Goal: Task Accomplishment & Management: Manage account settings

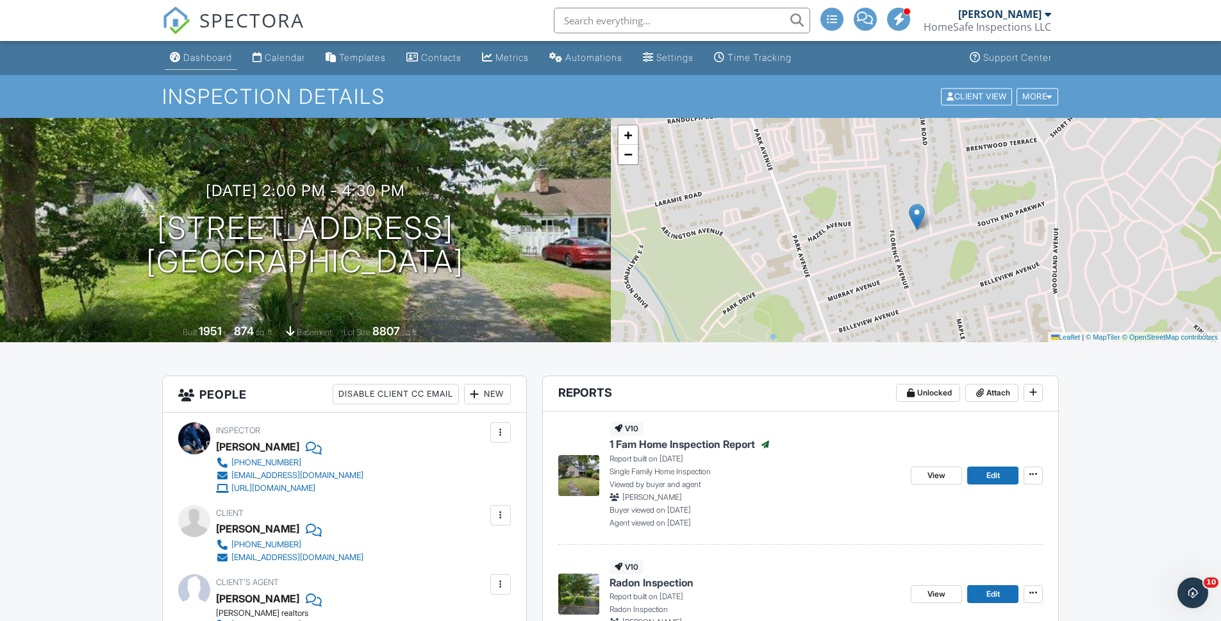
drag, startPoint x: 0, startPoint y: 0, endPoint x: 221, endPoint y: 53, distance: 226.7
click at [221, 53] on div "Dashboard" at bounding box center [207, 57] width 49 height 11
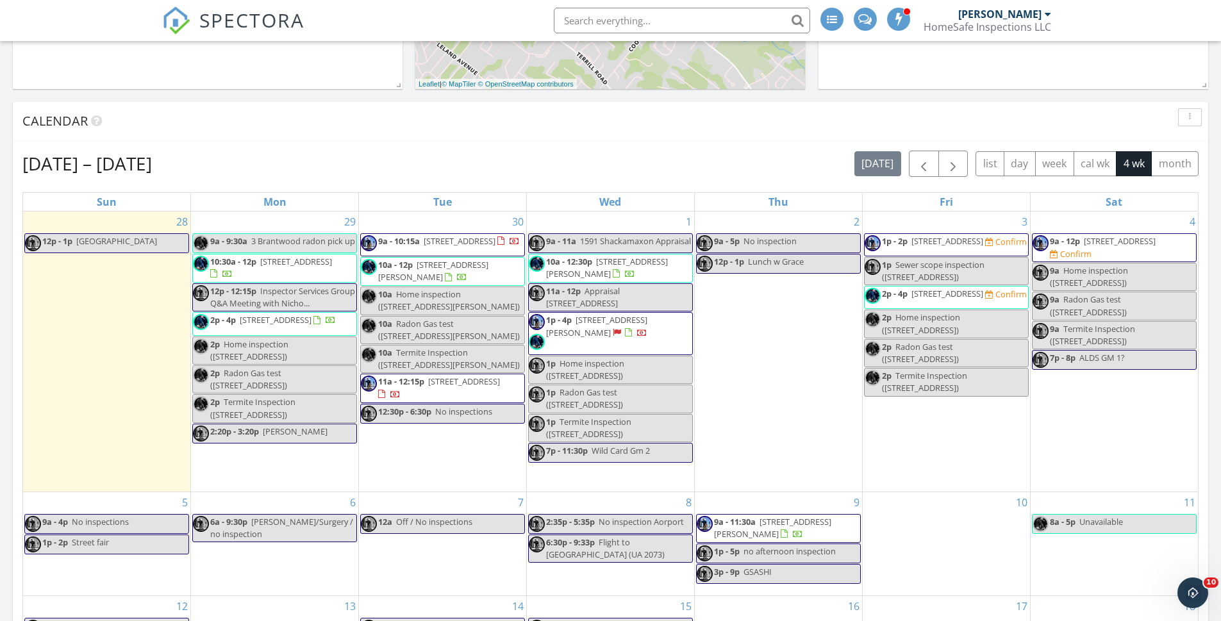
scroll to position [581, 0]
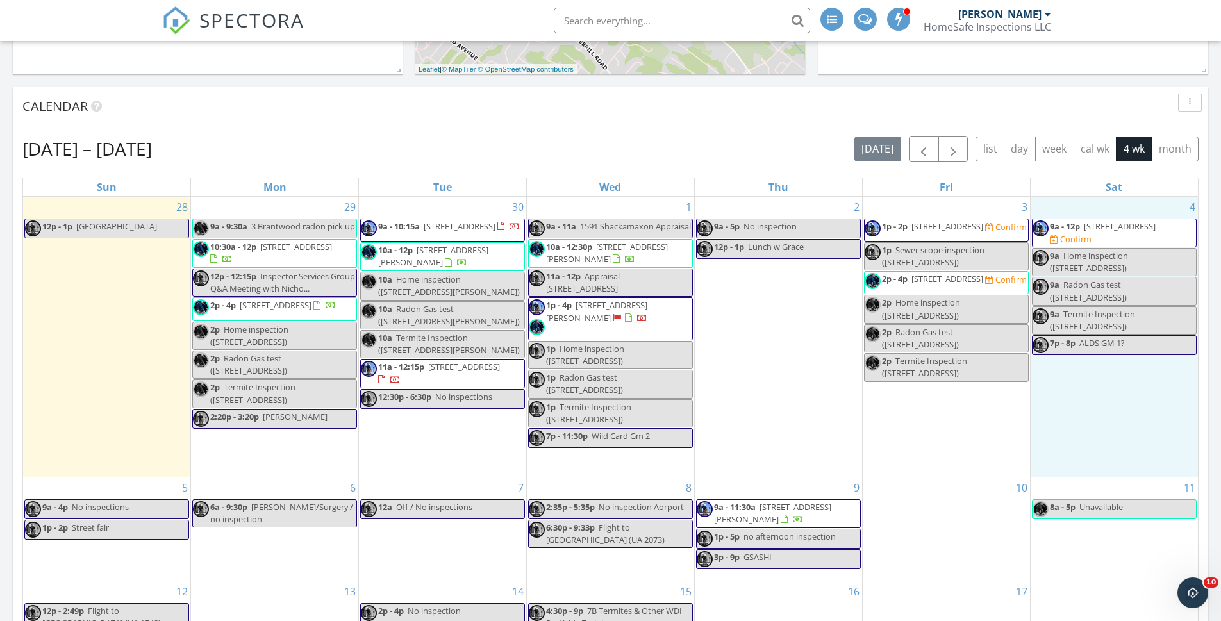
click at [1059, 428] on div "4 9a - 12p 56 Hartlander St, East Brunswick 08816 Confirm 9a Home inspection (5…" at bounding box center [1114, 337] width 167 height 280
click at [985, 233] on div "Confirm" at bounding box center [1006, 227] width 42 height 12
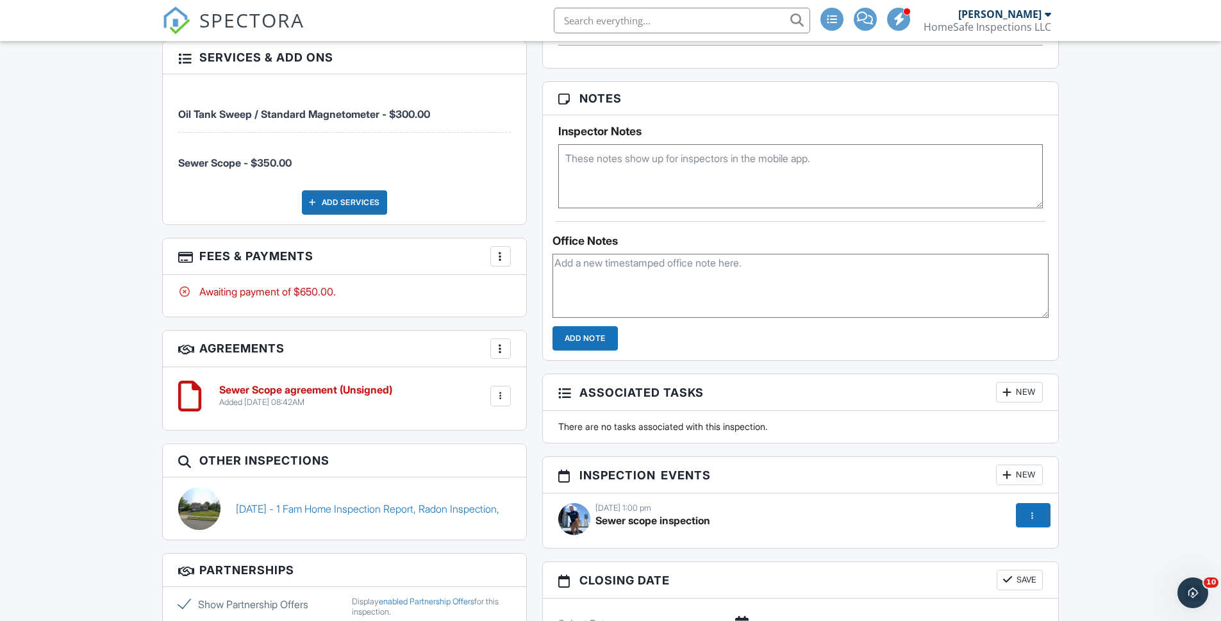
scroll to position [810, 0]
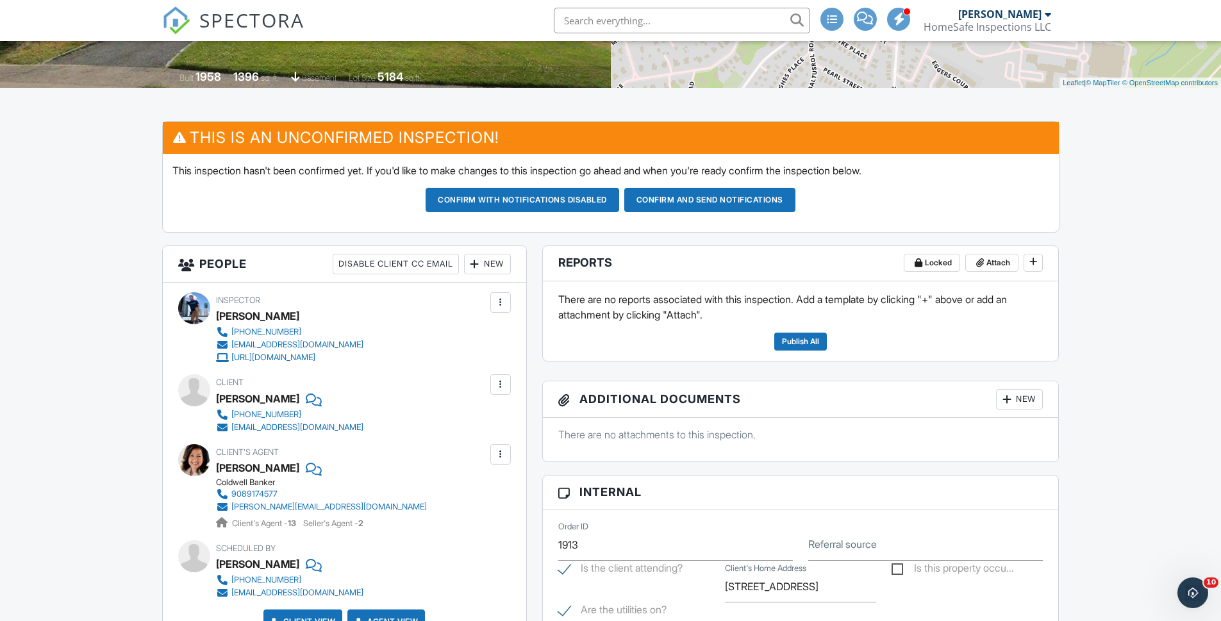
drag, startPoint x: 1225, startPoint y: 497, endPoint x: 1176, endPoint y: 180, distance: 321.8
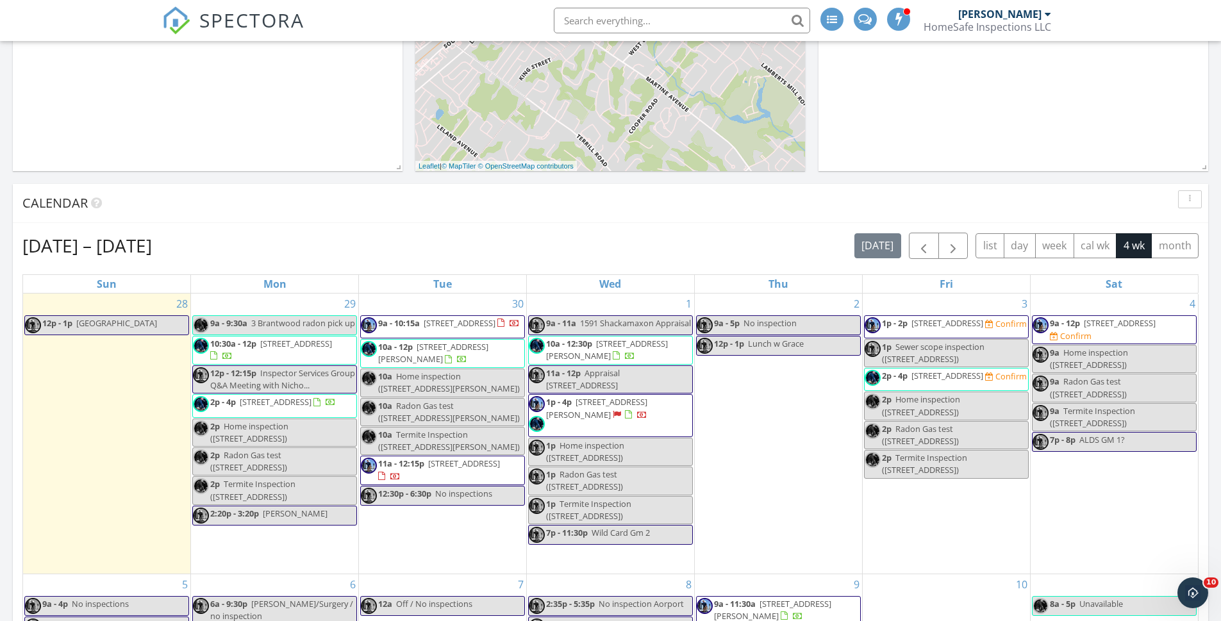
scroll to position [485, 0]
click at [940, 381] on span "18 Ashwood Ave , Summit 07901" at bounding box center [948, 376] width 72 height 12
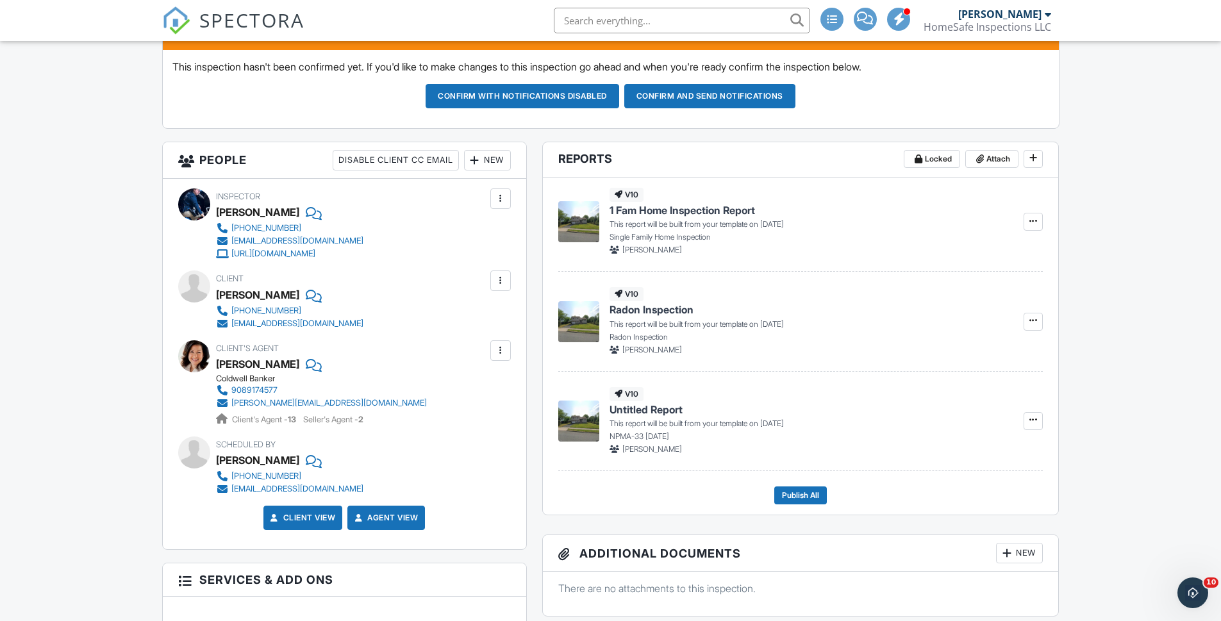
scroll to position [355, 0]
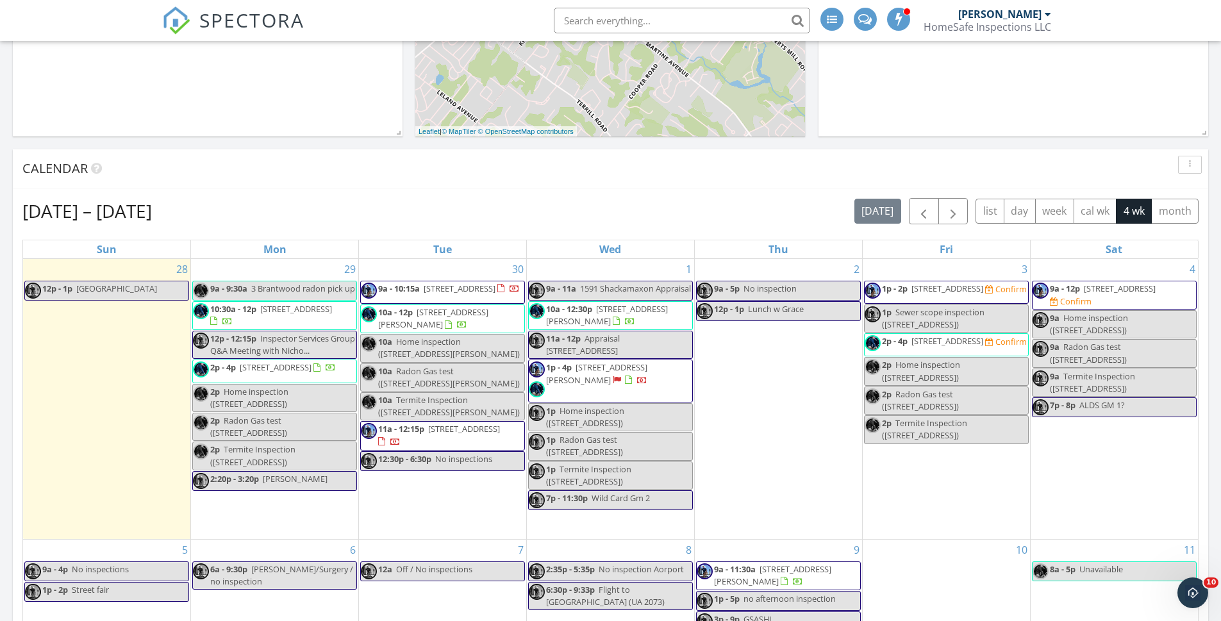
scroll to position [576, 0]
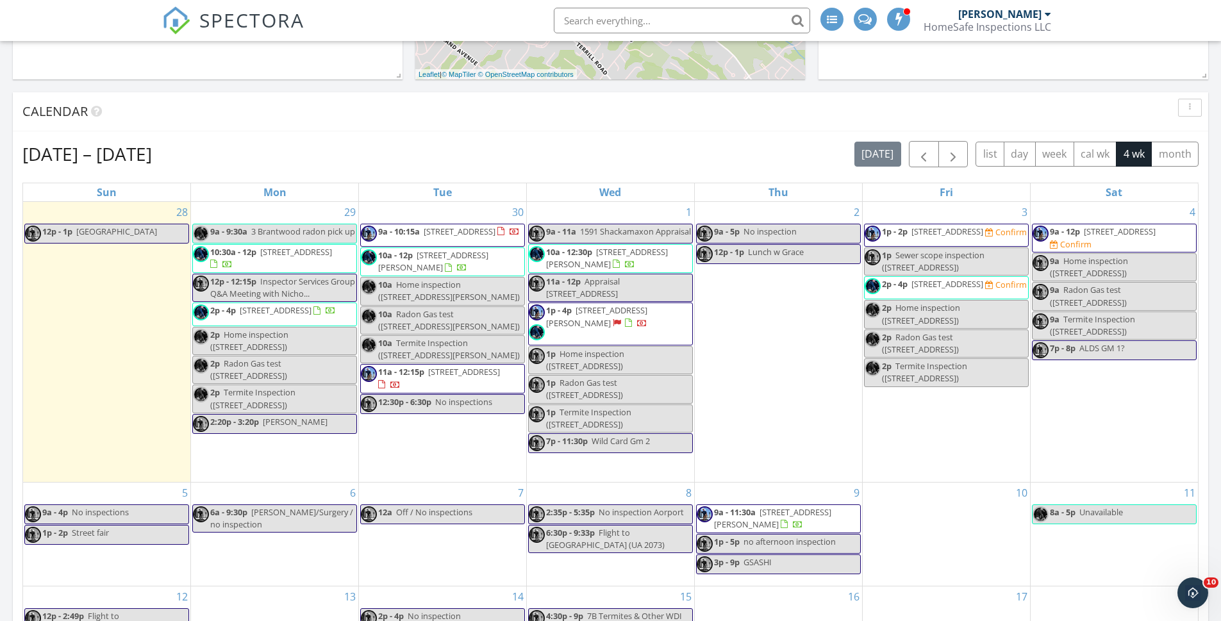
click at [970, 296] on span "2p - 4p 18 Ashwood Ave , Summit 07901 Confirm" at bounding box center [946, 287] width 162 height 19
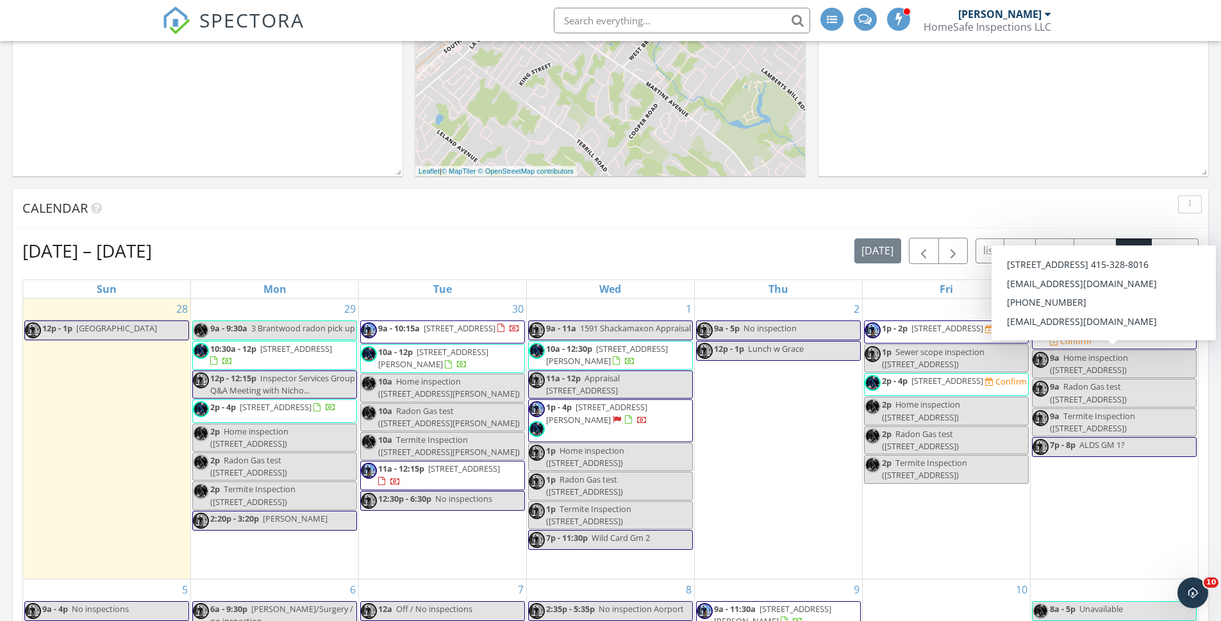
scroll to position [480, 0]
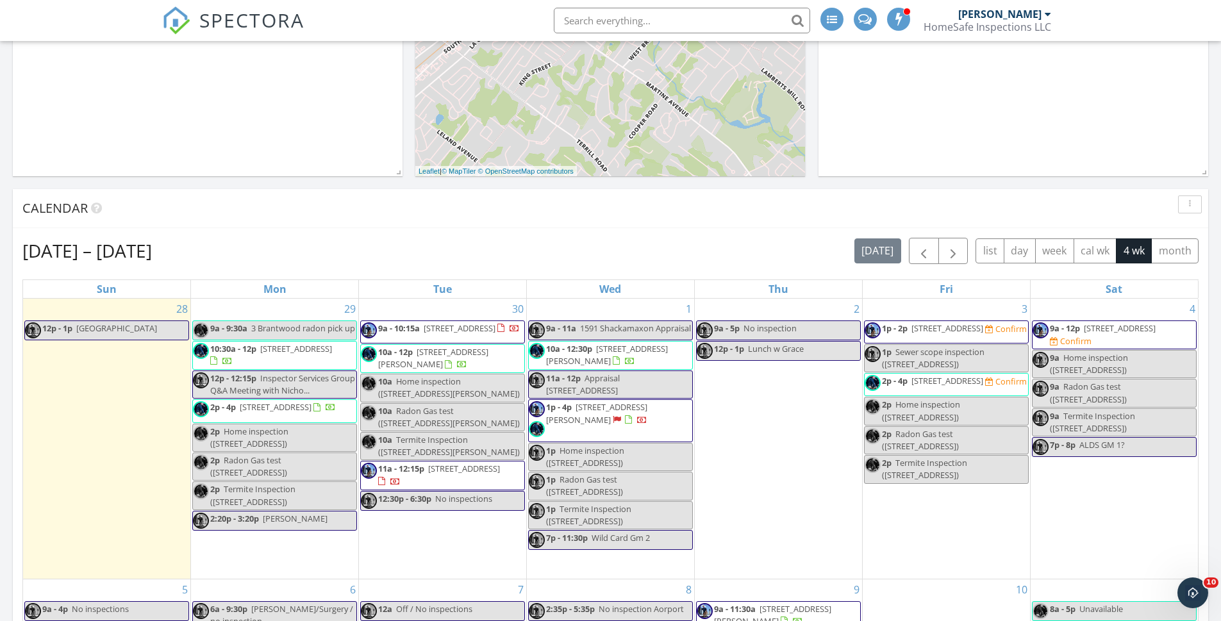
click at [959, 330] on span "[STREET_ADDRESS]" at bounding box center [948, 328] width 72 height 12
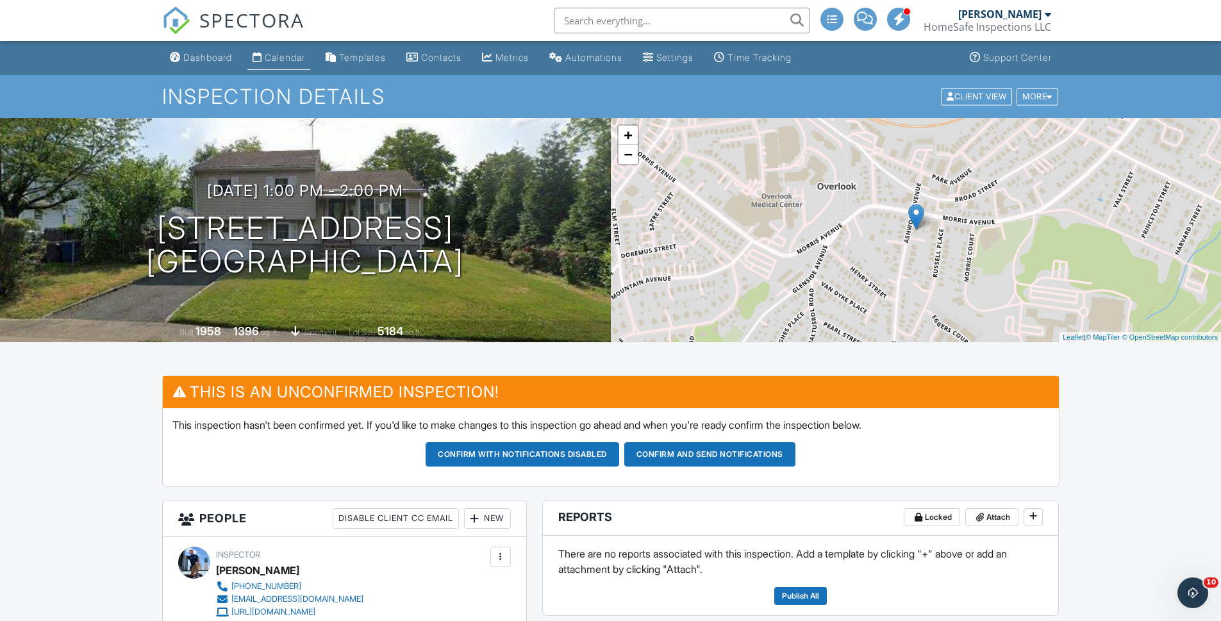
click at [280, 61] on div "Calendar" at bounding box center [285, 57] width 40 height 11
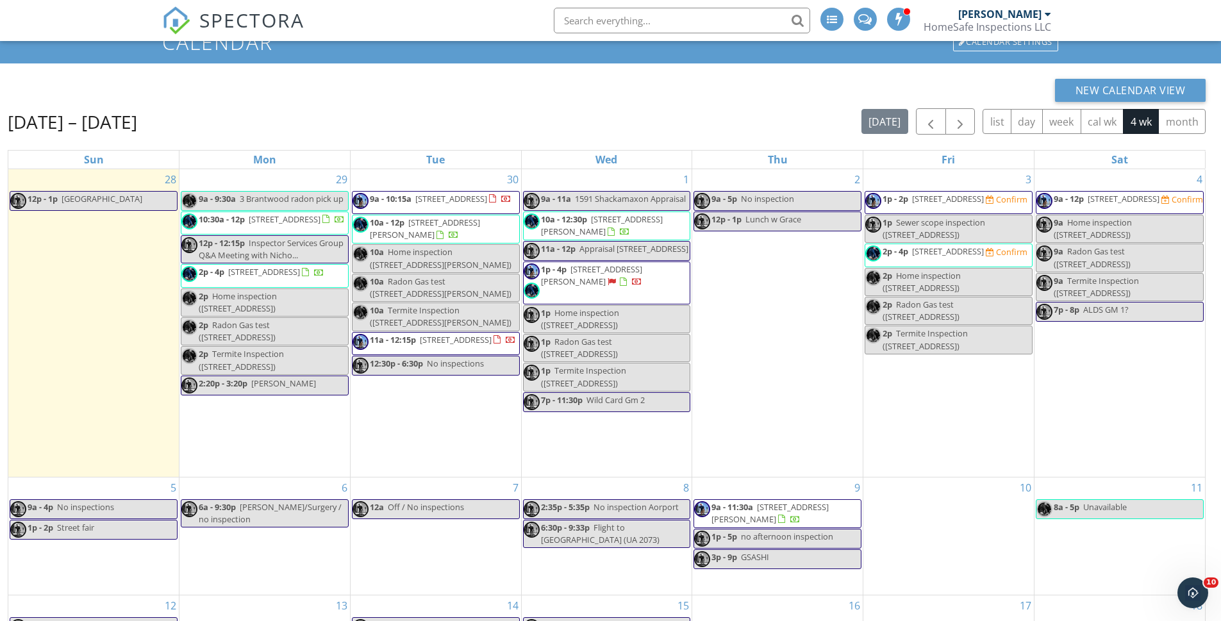
scroll to position [55, 0]
click at [964, 264] on span "2p - 4p [STREET_ADDRESS] Confirm" at bounding box center [946, 254] width 162 height 19
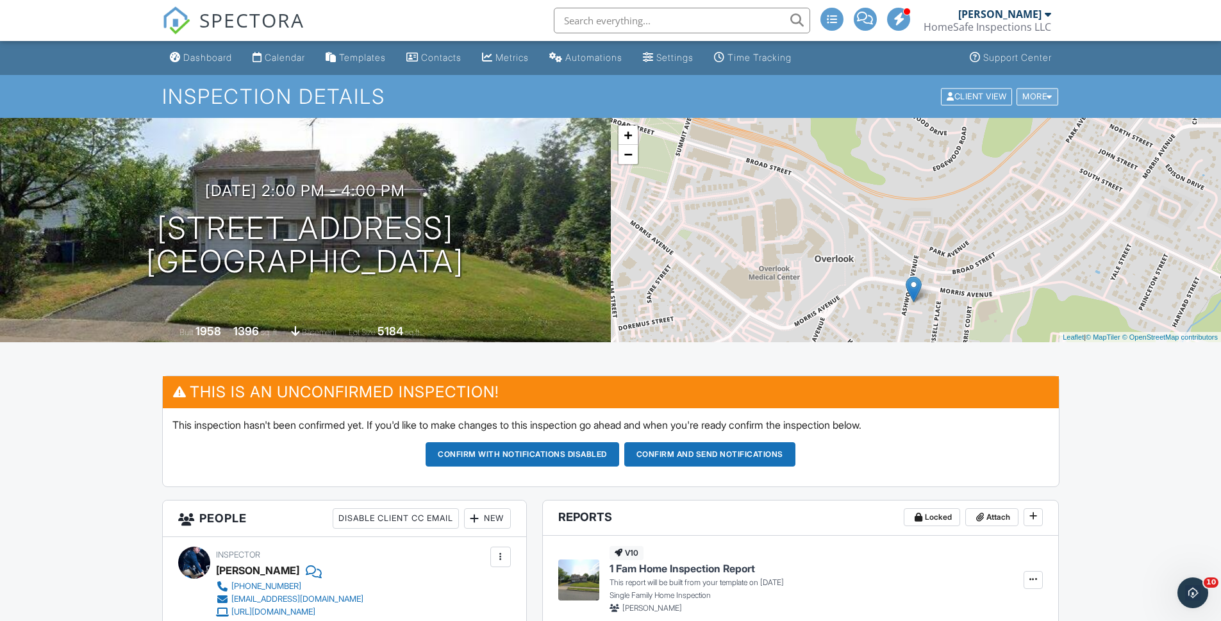
click at [1035, 94] on div "More" at bounding box center [1038, 96] width 42 height 17
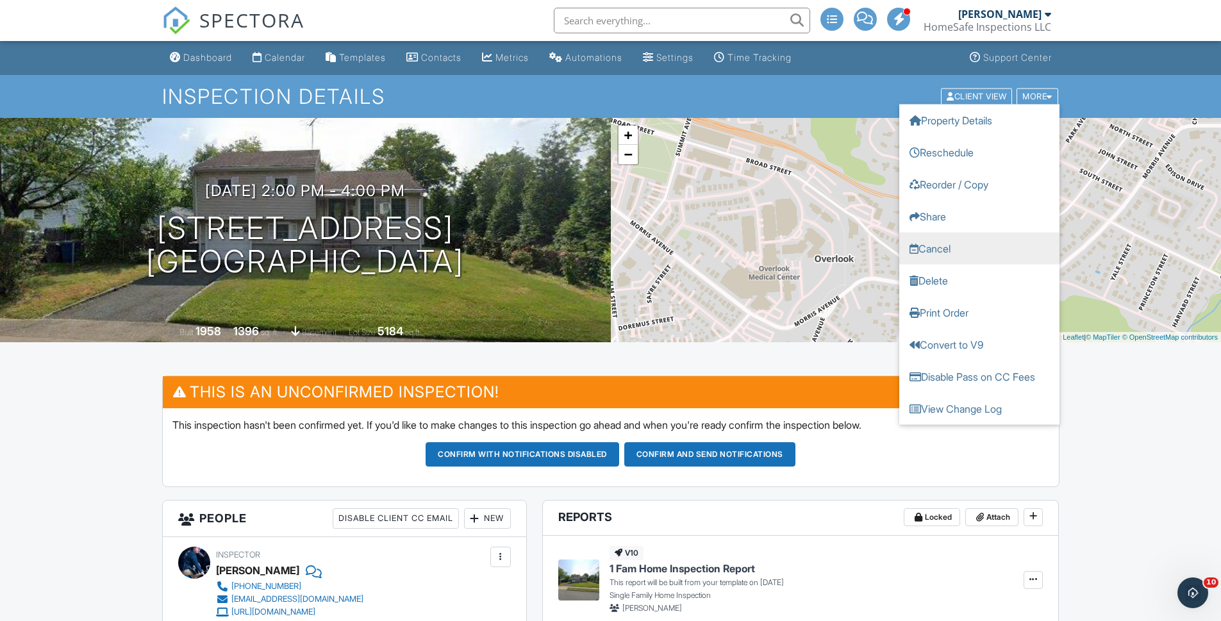
click at [935, 256] on link "Cancel" at bounding box center [979, 248] width 160 height 32
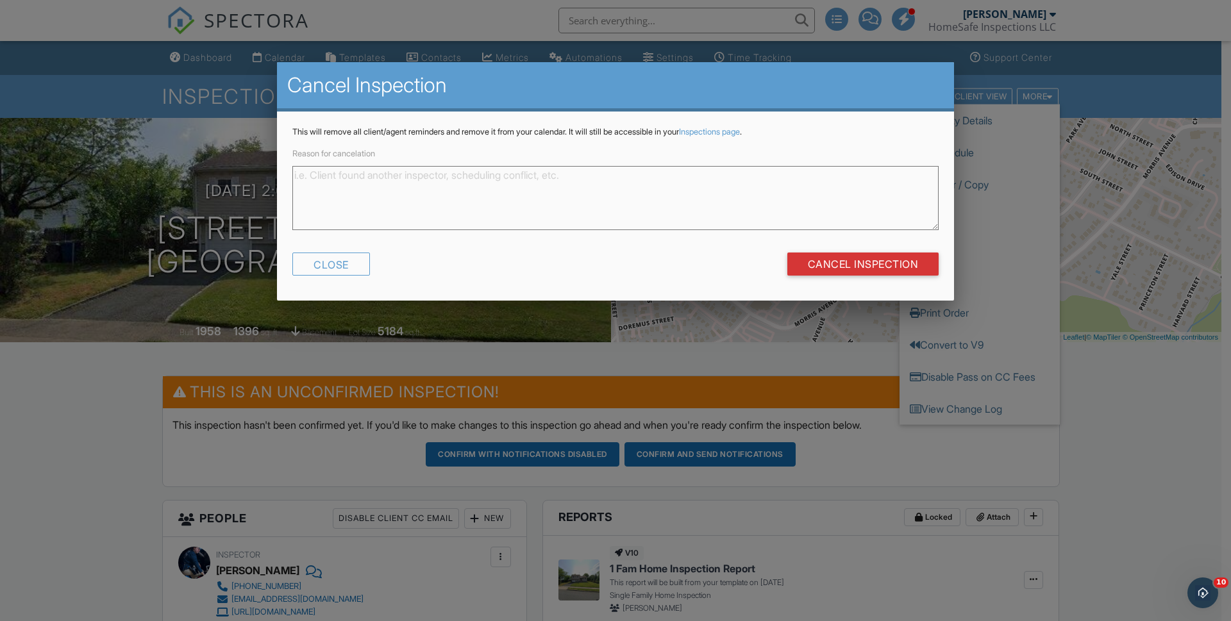
drag, startPoint x: 935, startPoint y: 256, endPoint x: 337, endPoint y: 467, distance: 634.4
click at [337, 467] on div at bounding box center [615, 324] width 1231 height 776
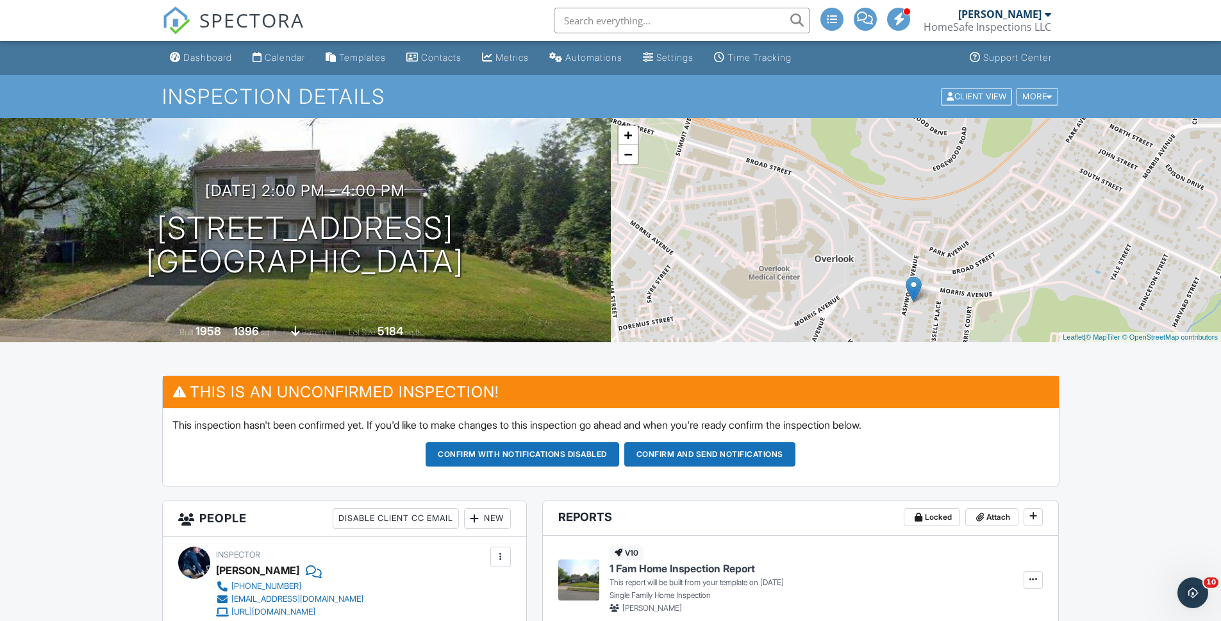
click at [1027, 119] on div "+ − Leaflet | © MapTiler © OpenStreetMap contributors" at bounding box center [916, 230] width 611 height 224
click at [1029, 103] on div "More" at bounding box center [1038, 96] width 42 height 17
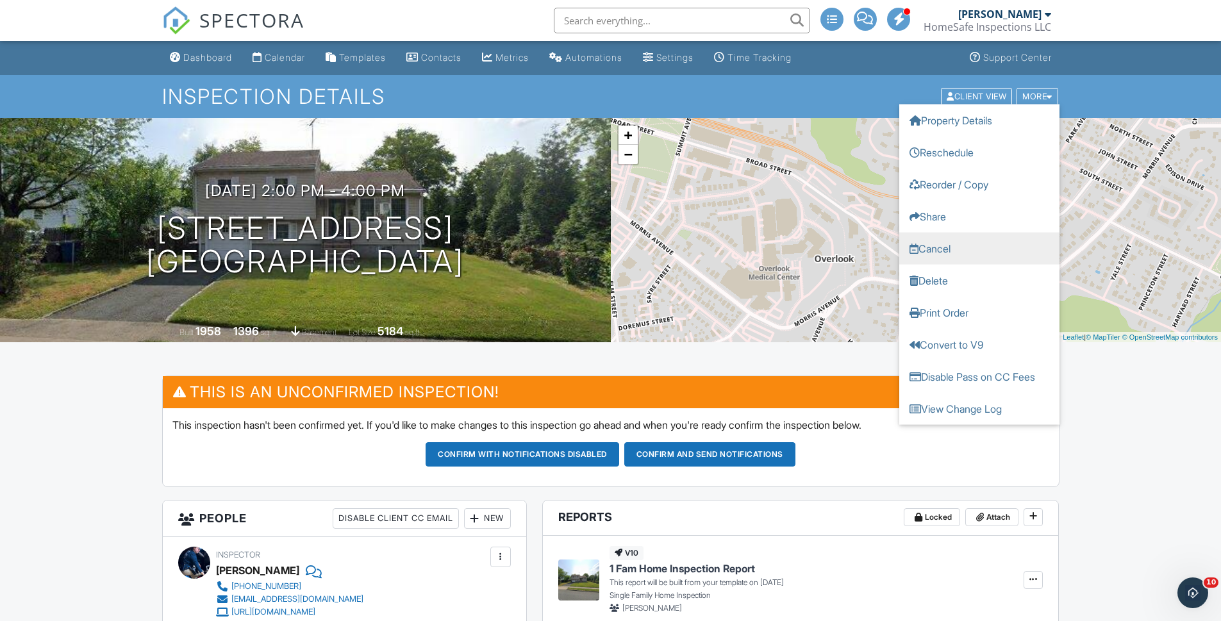
click at [945, 248] on link "Cancel" at bounding box center [979, 248] width 160 height 32
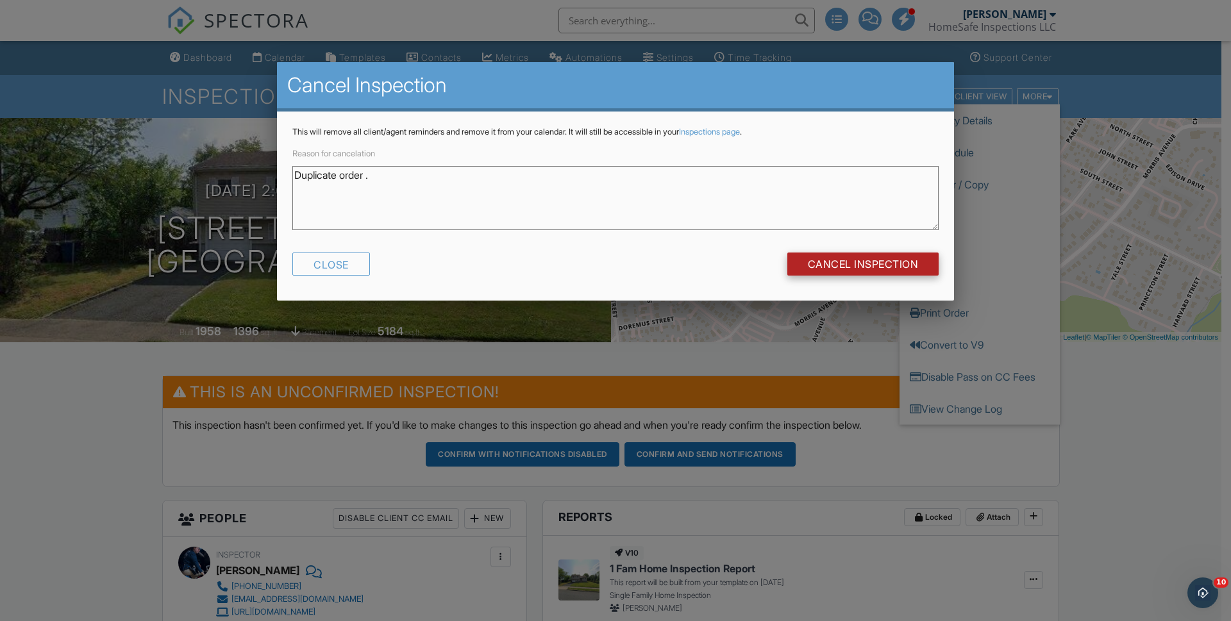
type textarea "Duplicate order ."
click at [832, 263] on input "Cancel Inspection" at bounding box center [863, 264] width 152 height 23
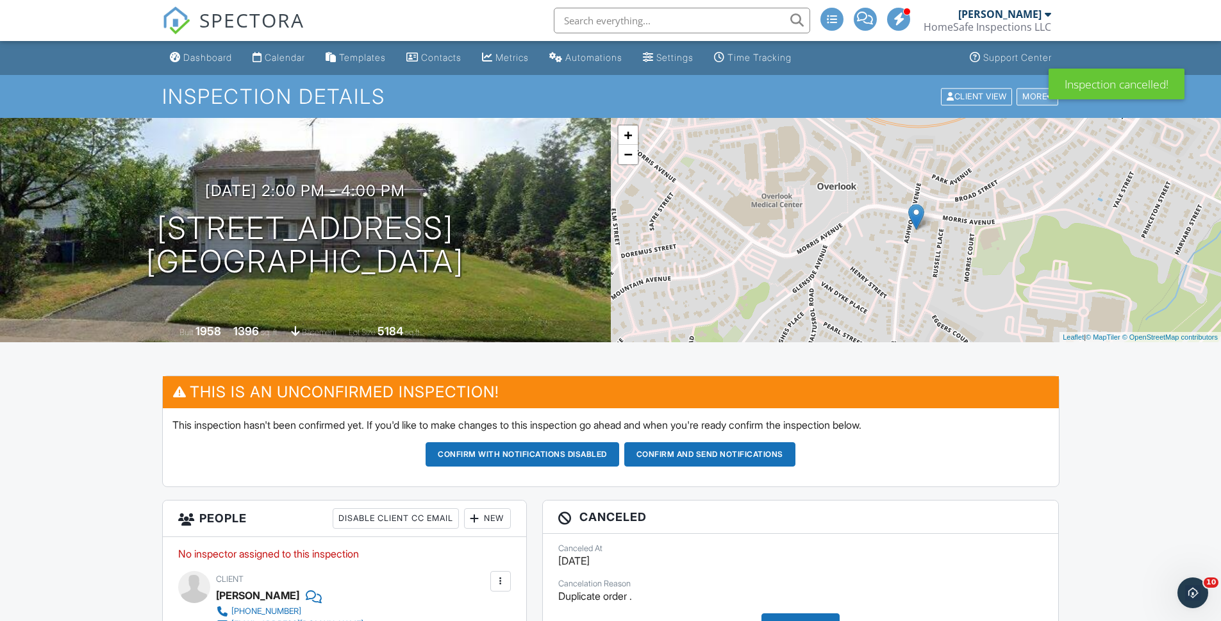
click at [1032, 99] on div "More" at bounding box center [1038, 96] width 42 height 17
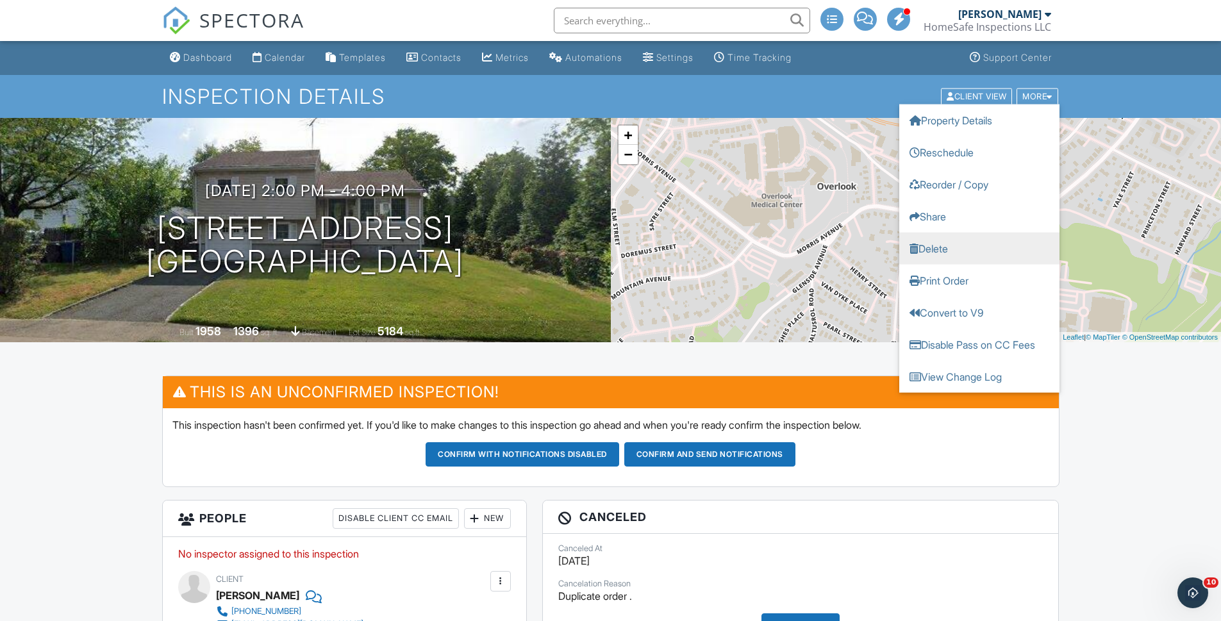
click at [965, 254] on link "Delete" at bounding box center [979, 248] width 160 height 32
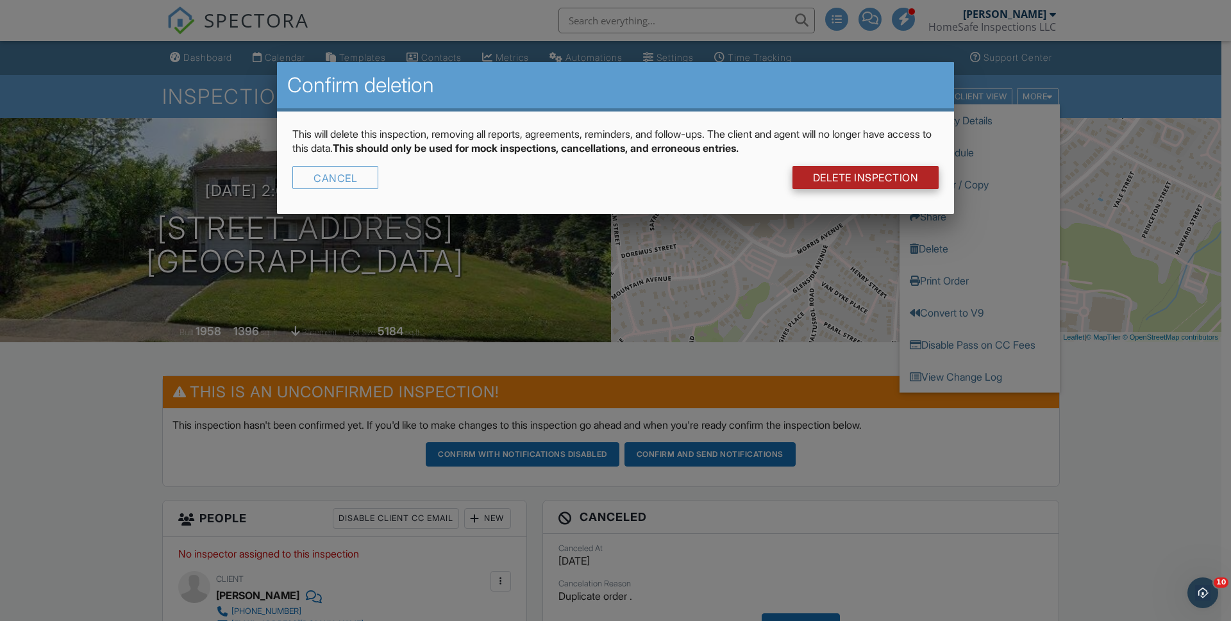
click at [855, 184] on link "DELETE Inspection" at bounding box center [865, 177] width 147 height 23
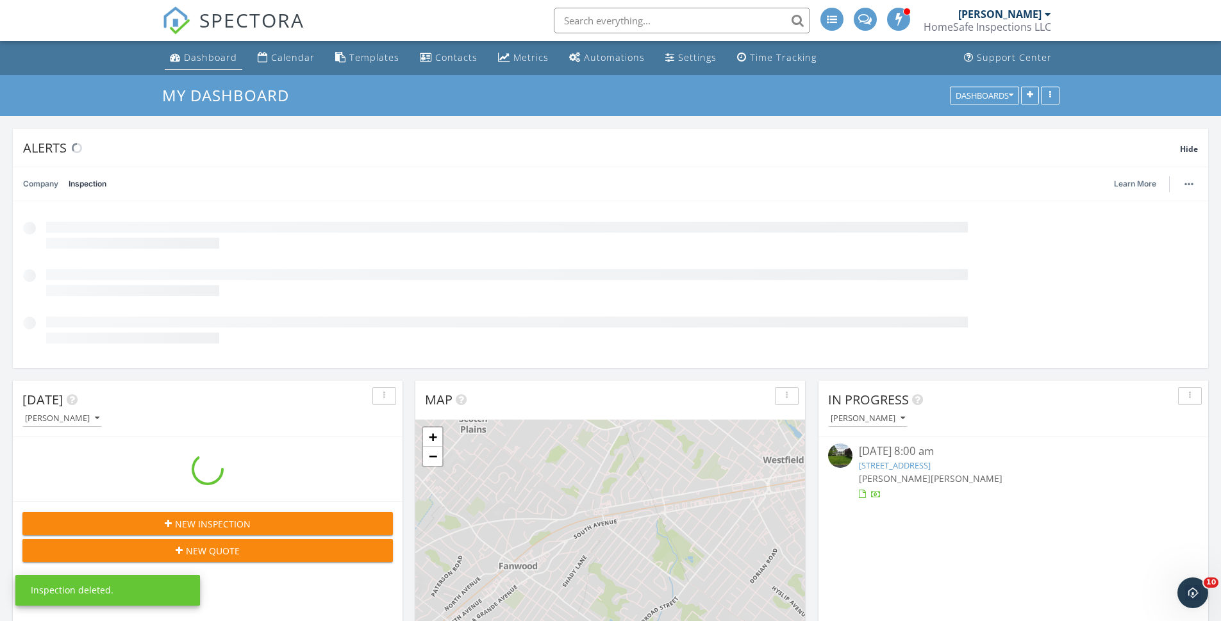
scroll to position [1187, 1241]
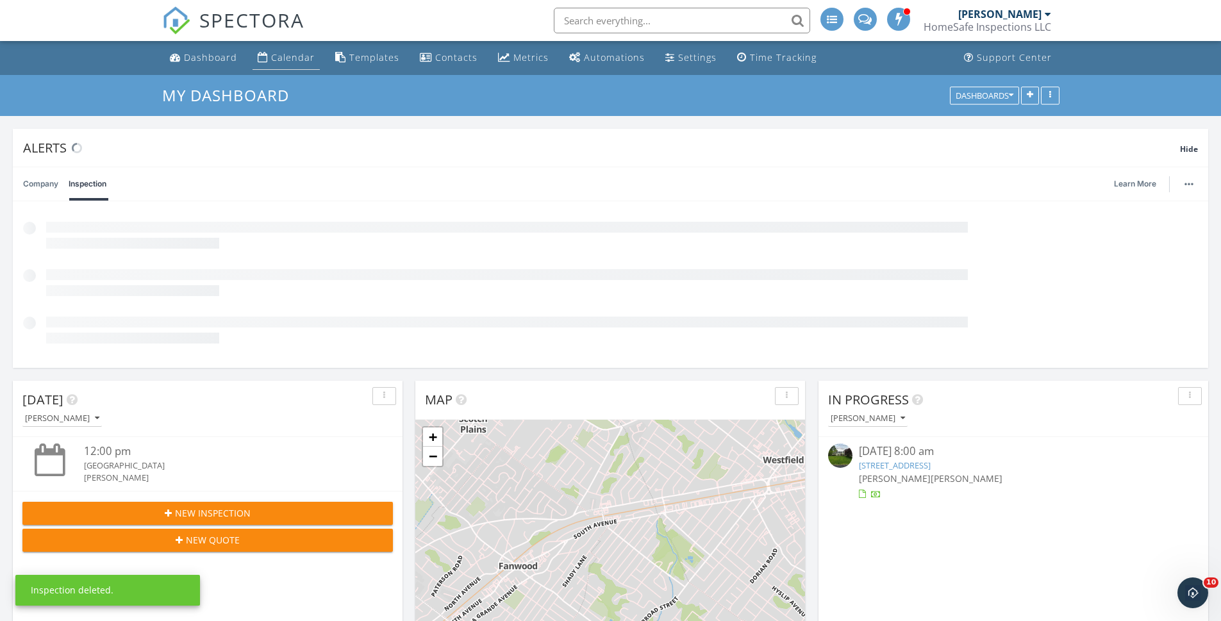
click at [281, 53] on div "Calendar" at bounding box center [293, 57] width 44 height 12
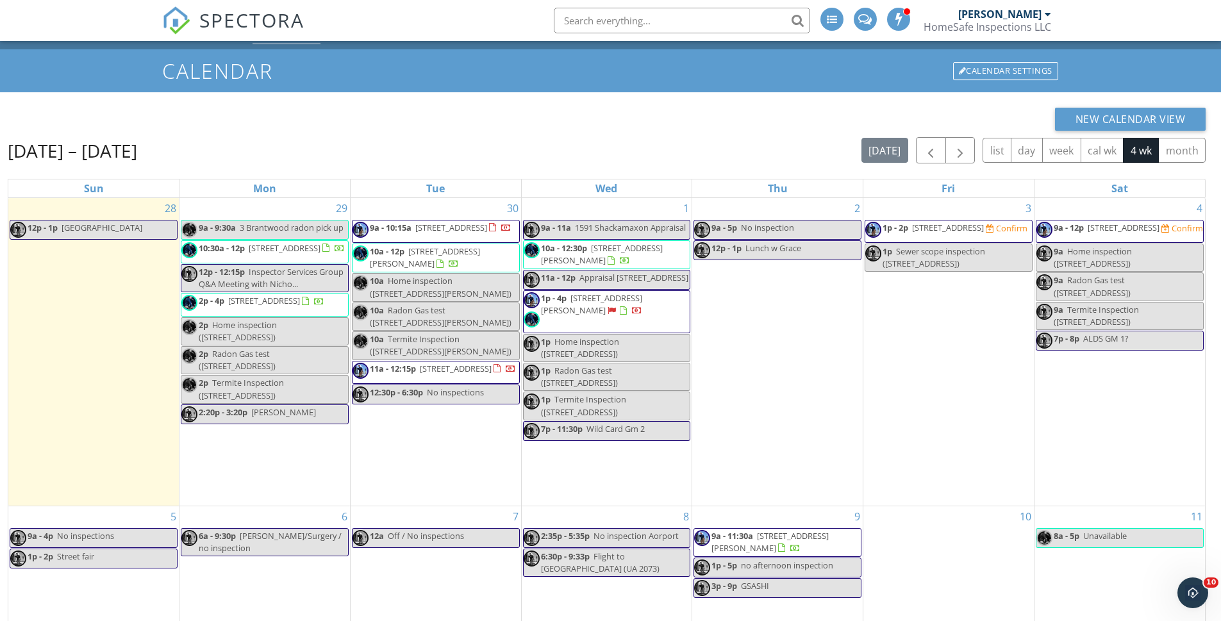
scroll to position [39, 0]
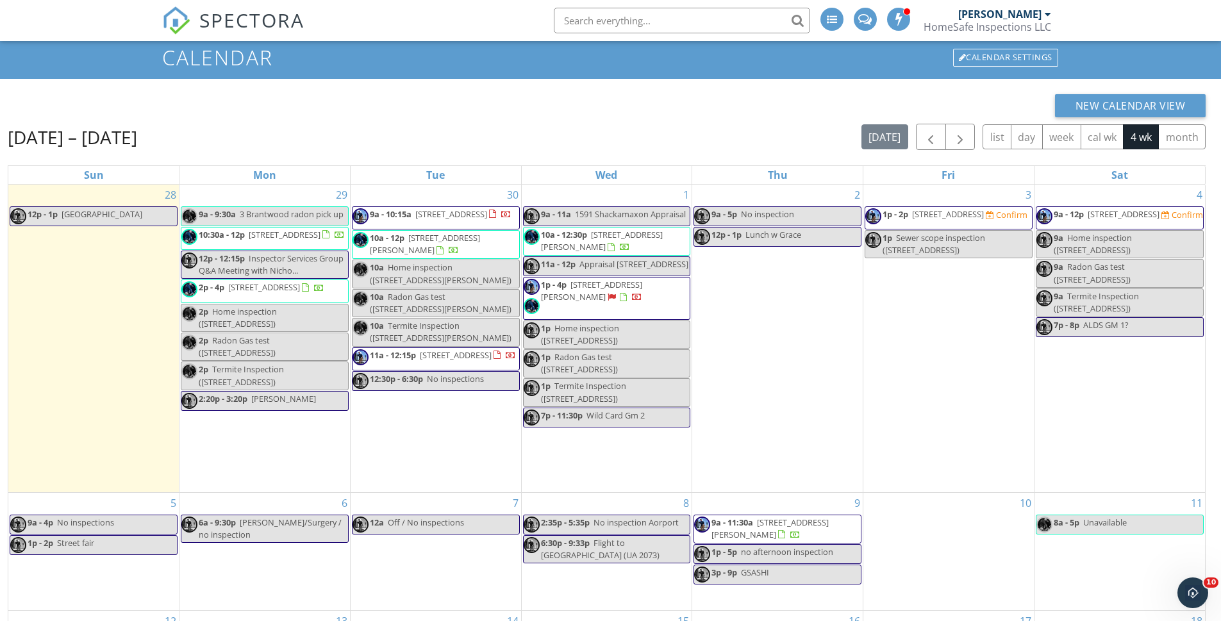
click at [969, 222] on span "1p - 2p 18 Ashwood Ave , Summit 07901 Confirm" at bounding box center [946, 217] width 162 height 19
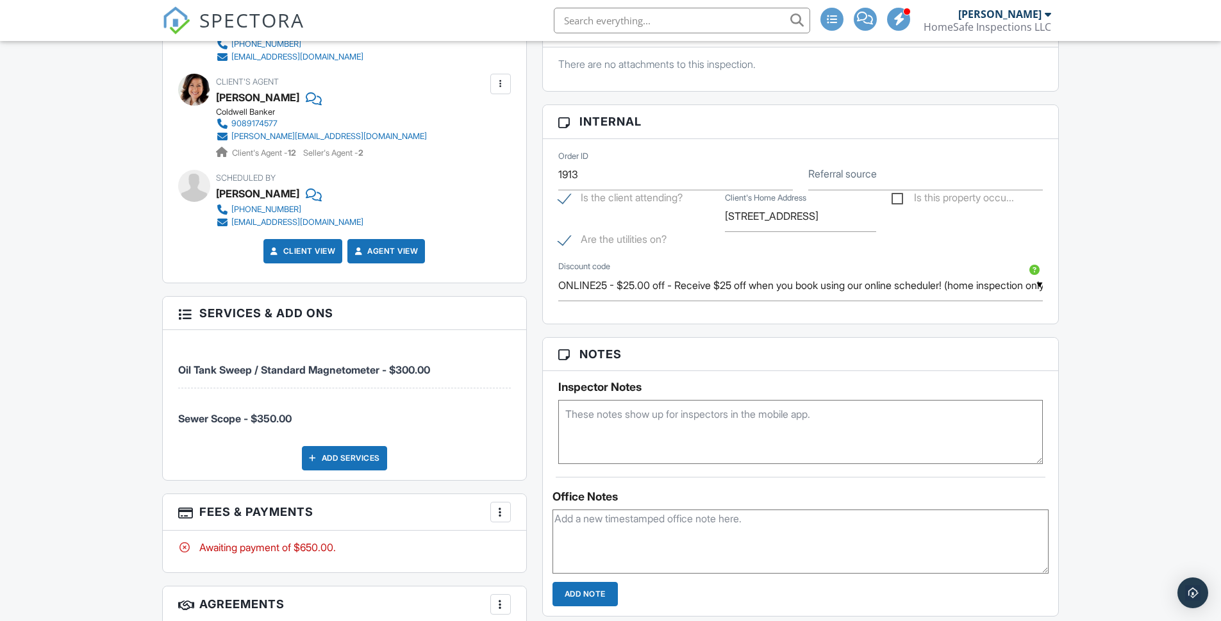
click at [1221, 303] on html "SPECTORA Terry Darling HomeSafe Inspections LLC Role: Inspector Change Role Das…" at bounding box center [610, 326] width 1221 height 1902
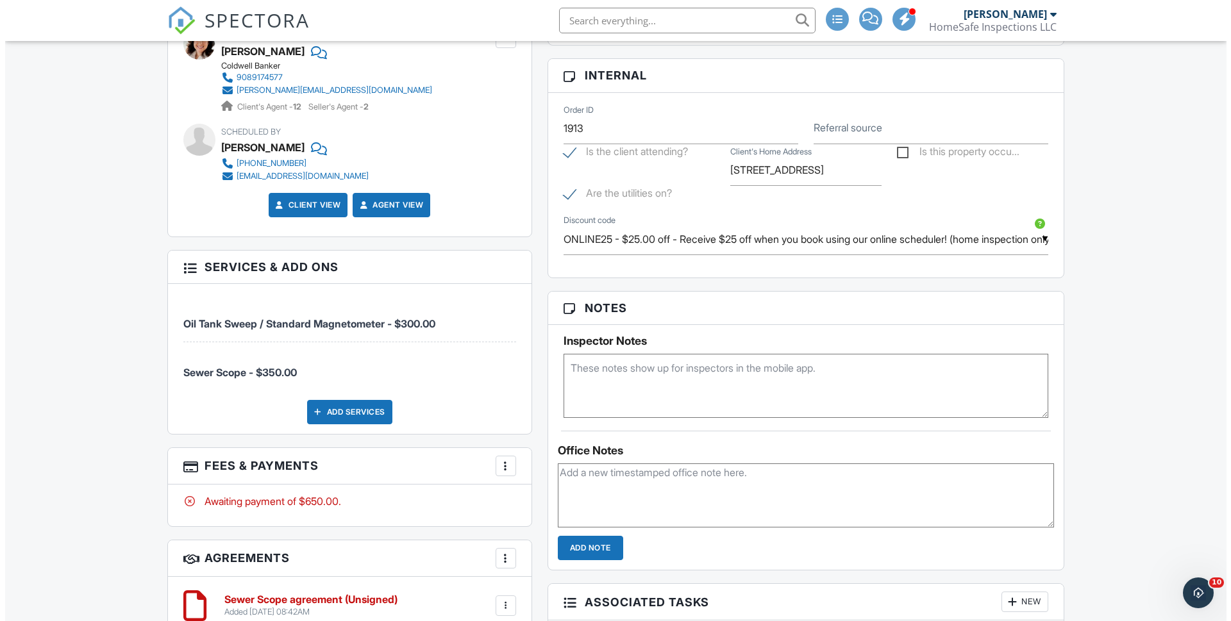
scroll to position [674, 0]
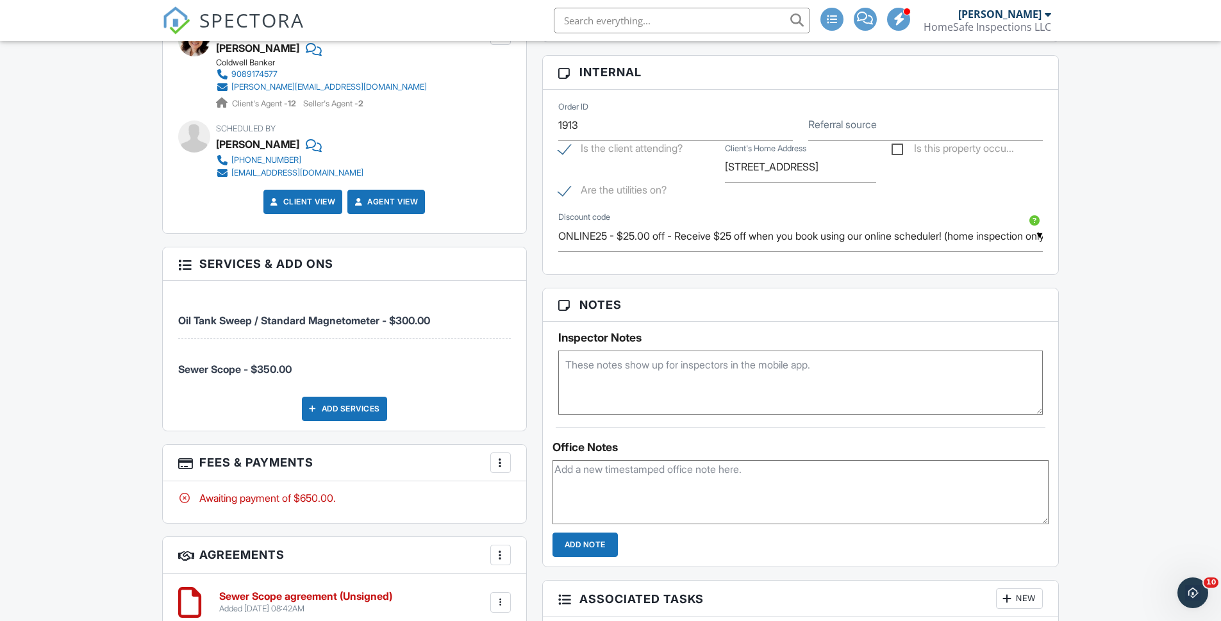
click at [362, 403] on div "Add Services" at bounding box center [344, 409] width 85 height 24
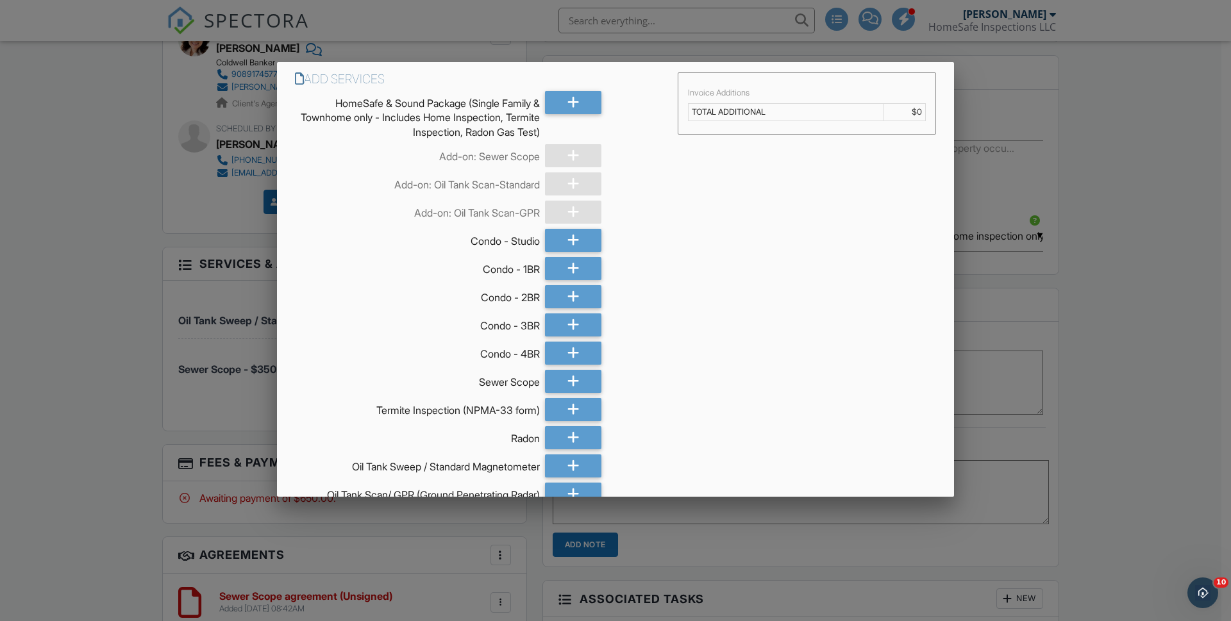
click at [569, 90] on div "Add Services HomeSafe & Sound Package (Single Family & Townhome only - Includes…" at bounding box center [478, 387] width 383 height 631
click at [567, 101] on icon at bounding box center [573, 102] width 12 height 23
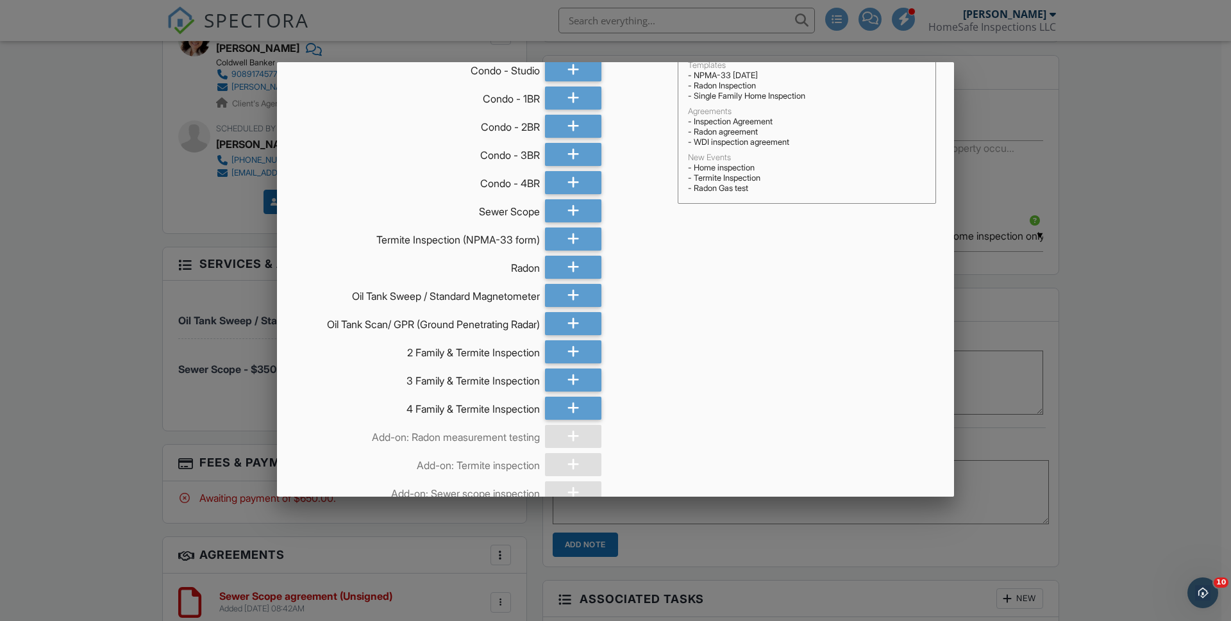
scroll to position [290, 0]
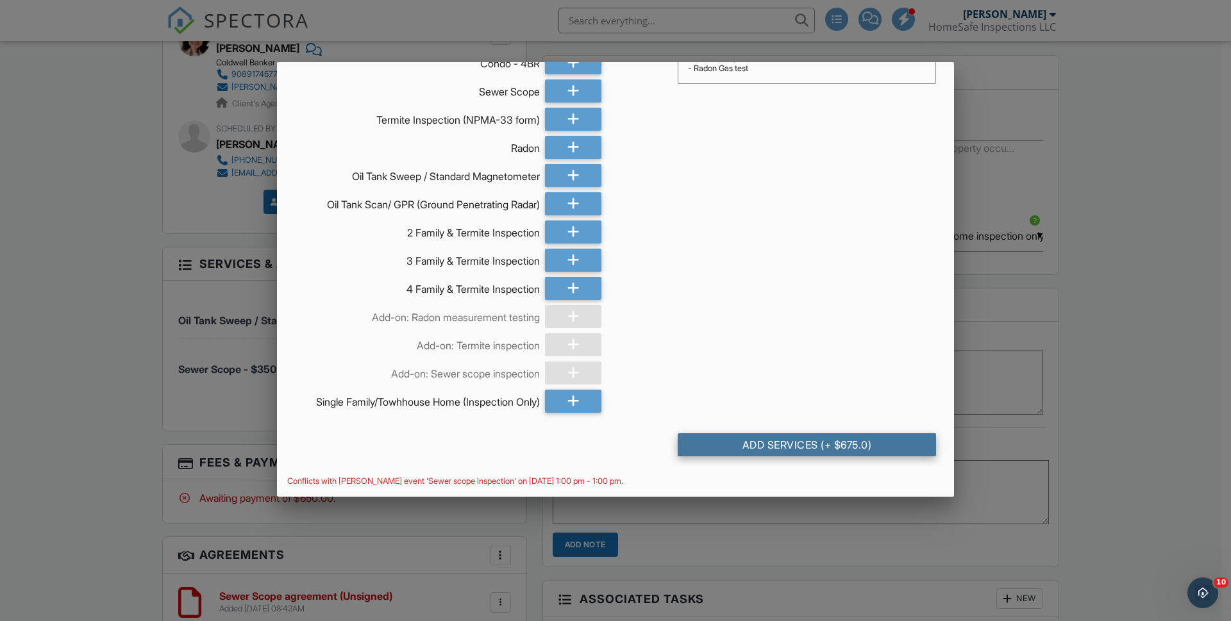
click at [744, 437] on div "Add Services (+ $675.0)" at bounding box center [807, 444] width 258 height 23
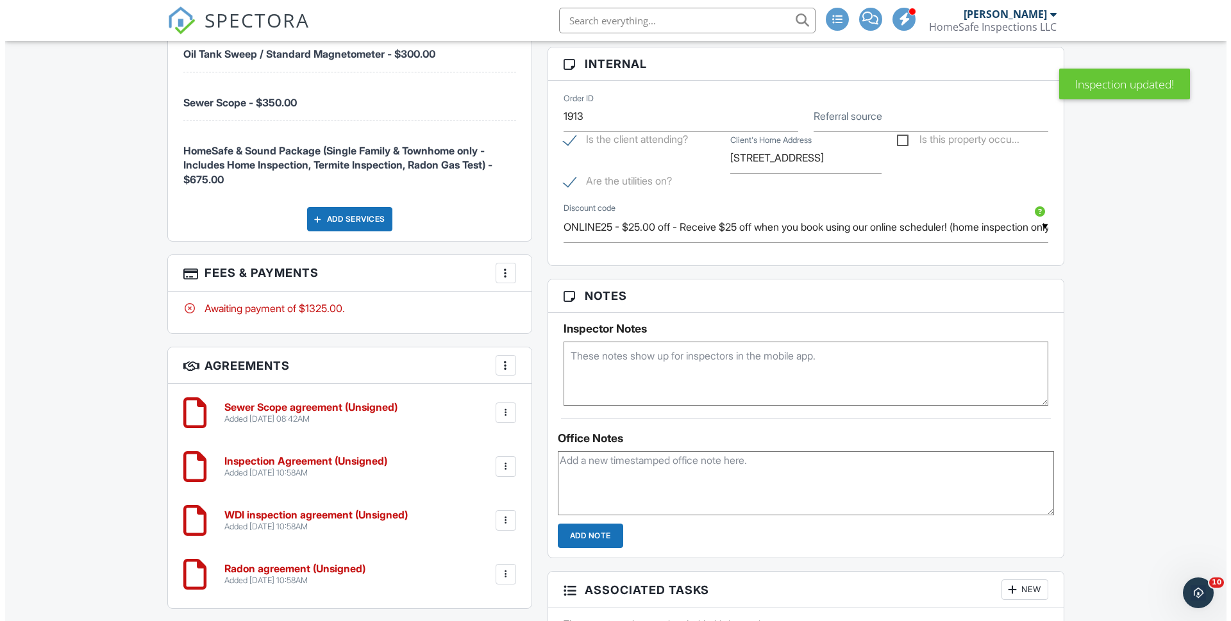
scroll to position [933, 0]
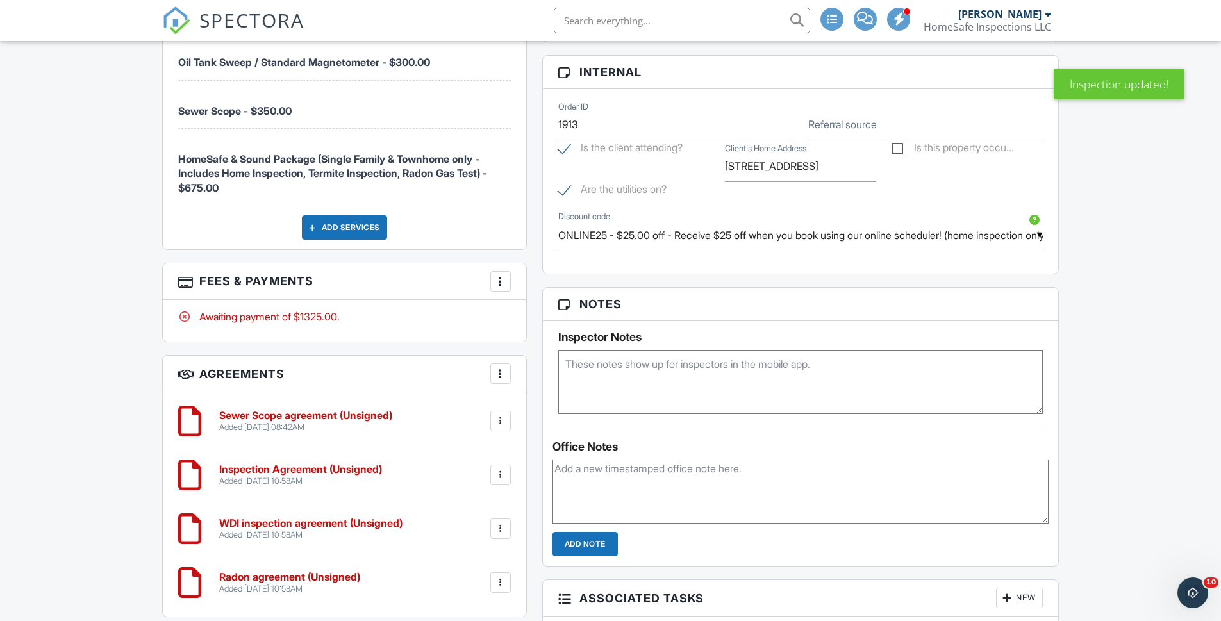
click at [502, 281] on div at bounding box center [500, 281] width 13 height 13
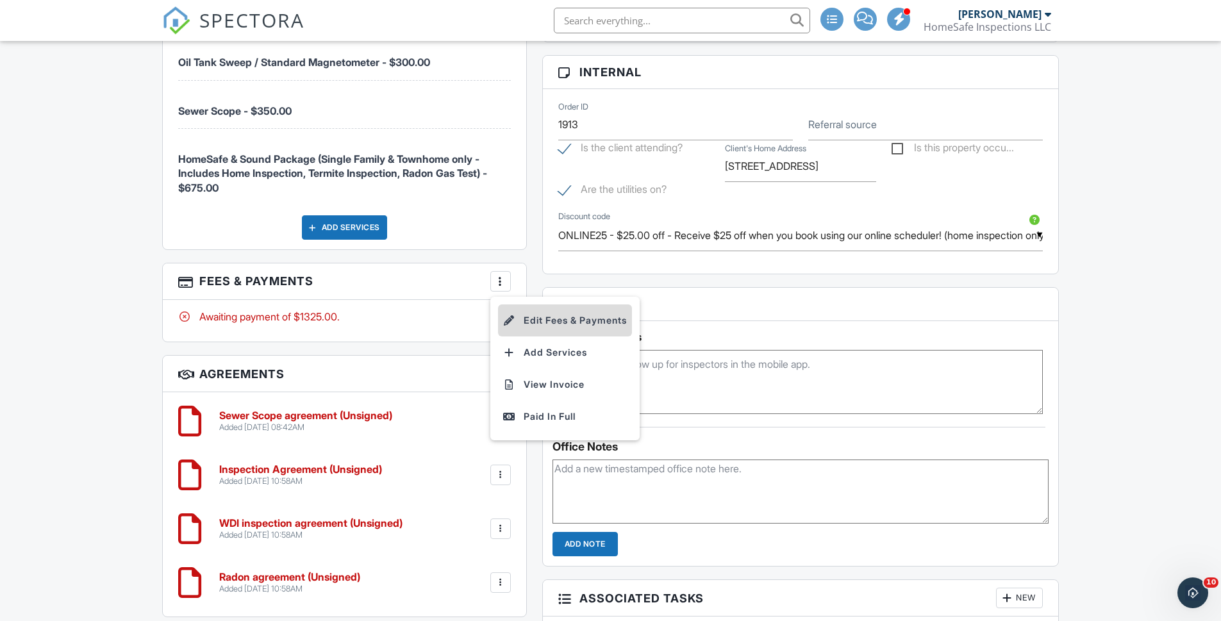
click at [550, 316] on li "Edit Fees & Payments" at bounding box center [565, 321] width 134 height 32
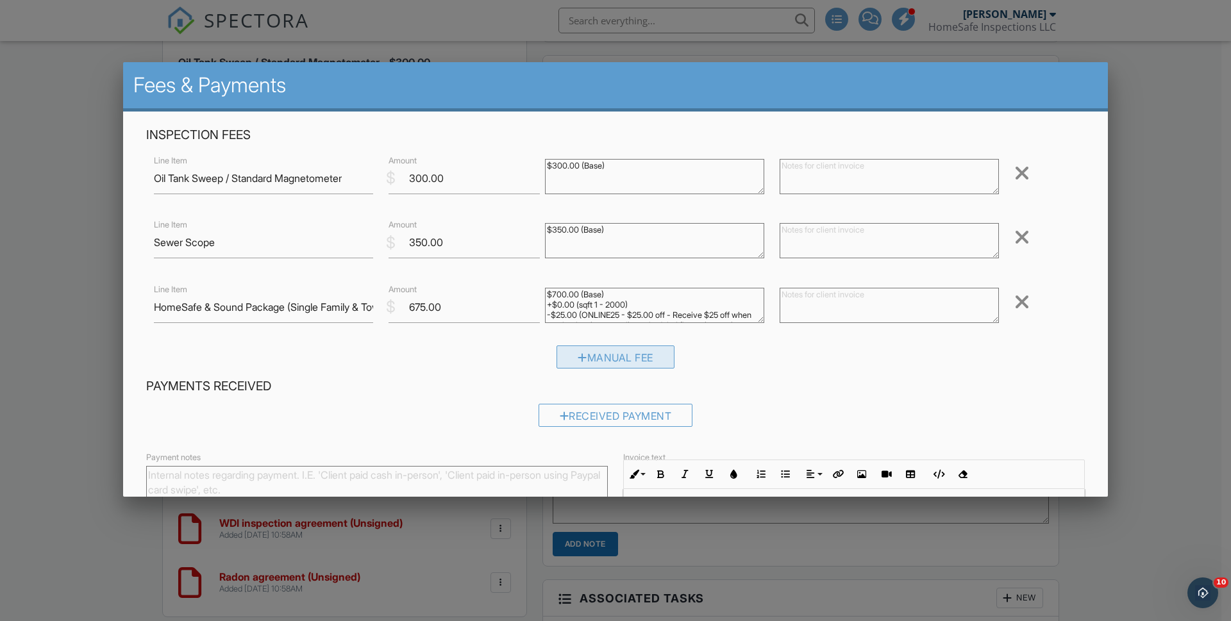
click at [595, 363] on div "Manual Fee" at bounding box center [615, 357] width 118 height 23
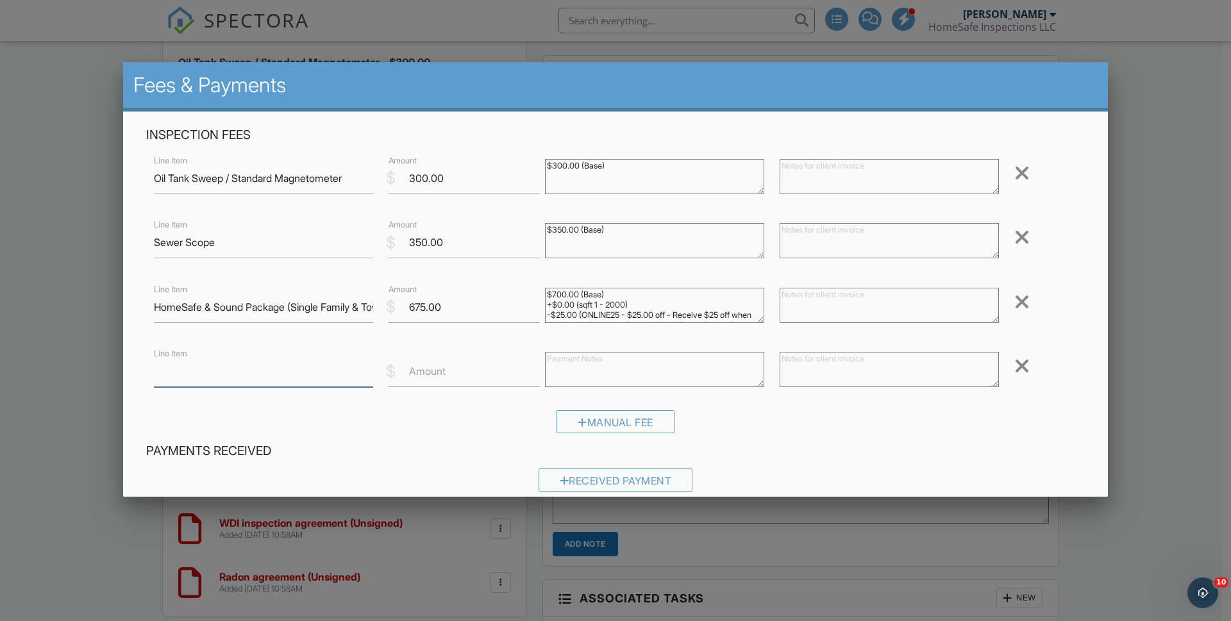
click at [215, 383] on input "Line Item" at bounding box center [263, 371] width 219 height 31
type input "Discount"
type input "-25.00"
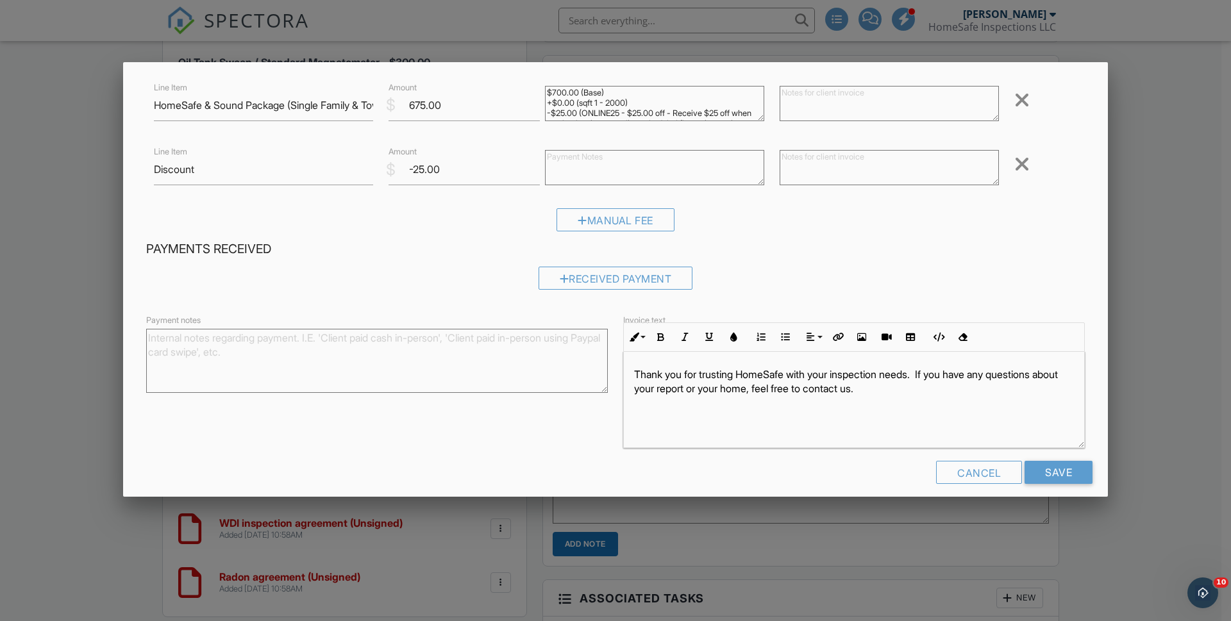
scroll to position [214, 0]
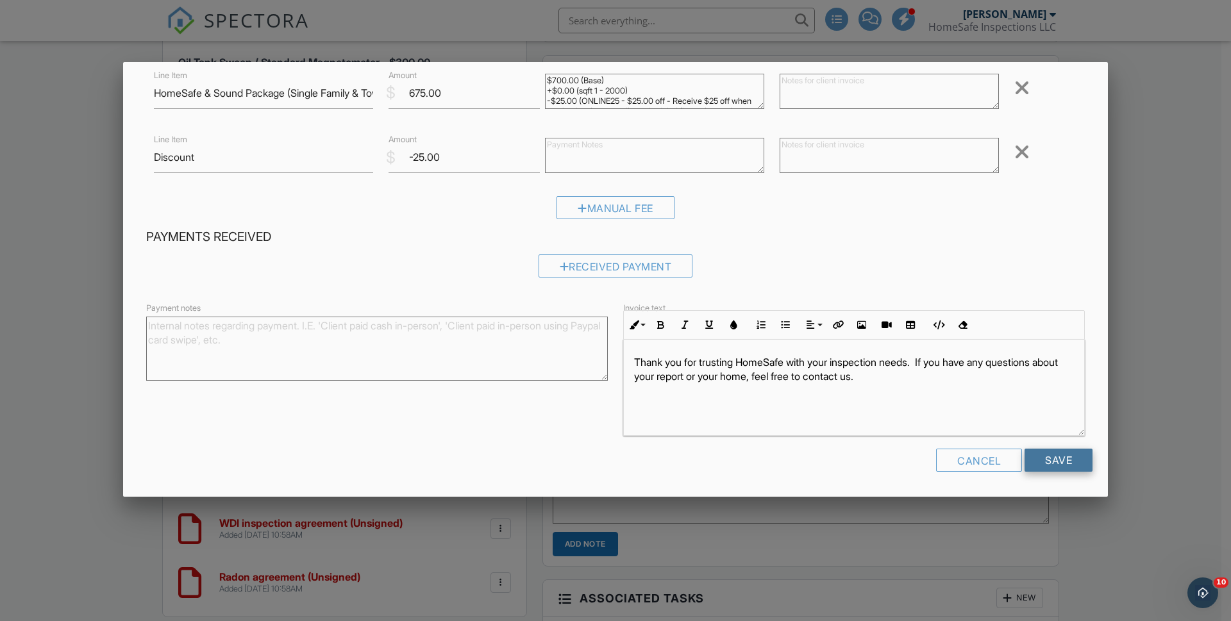
click at [1048, 459] on input "Save" at bounding box center [1058, 460] width 68 height 23
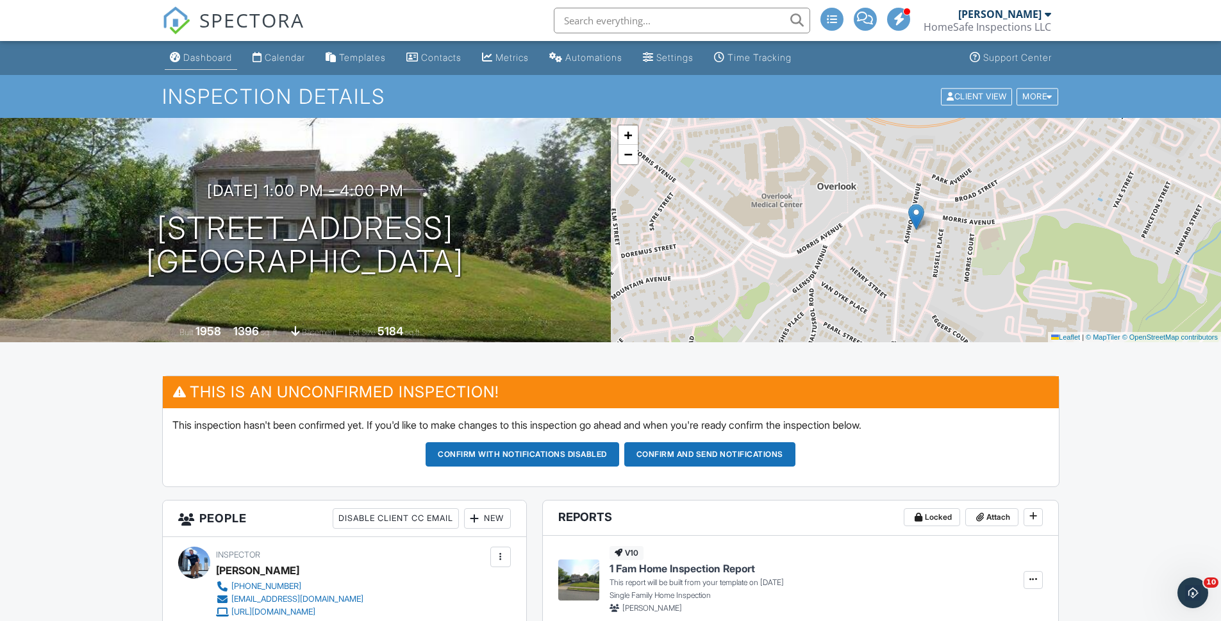
click at [221, 58] on div "Dashboard" at bounding box center [207, 57] width 49 height 11
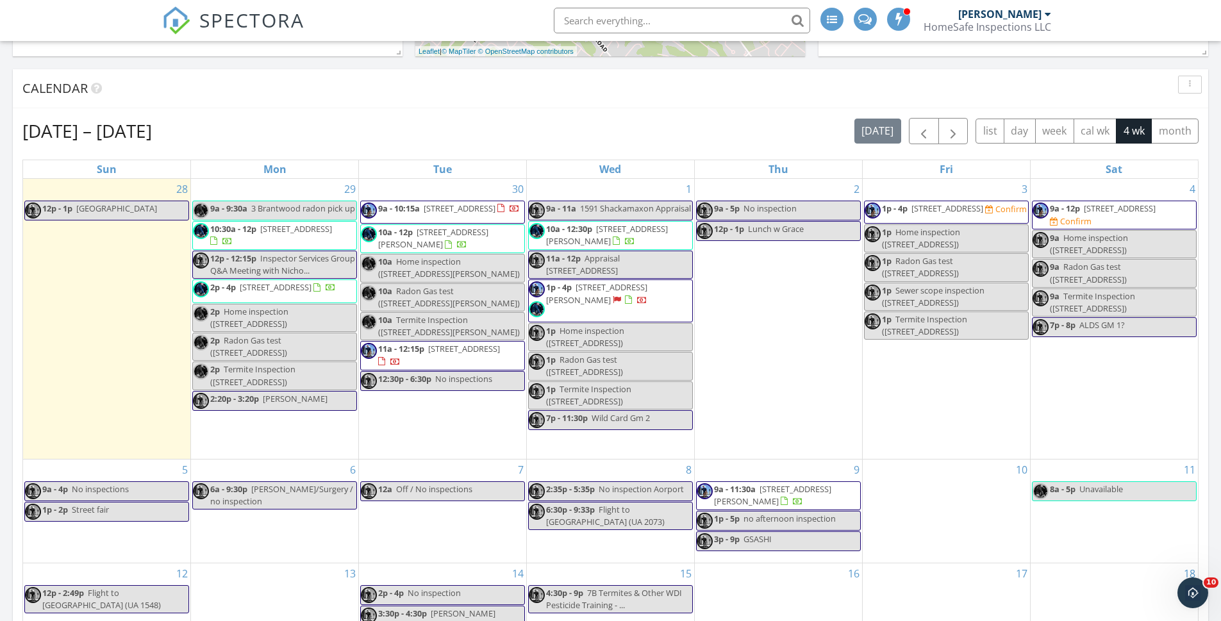
scroll to position [599, 0]
click at [967, 209] on span "[STREET_ADDRESS]" at bounding box center [948, 209] width 72 height 12
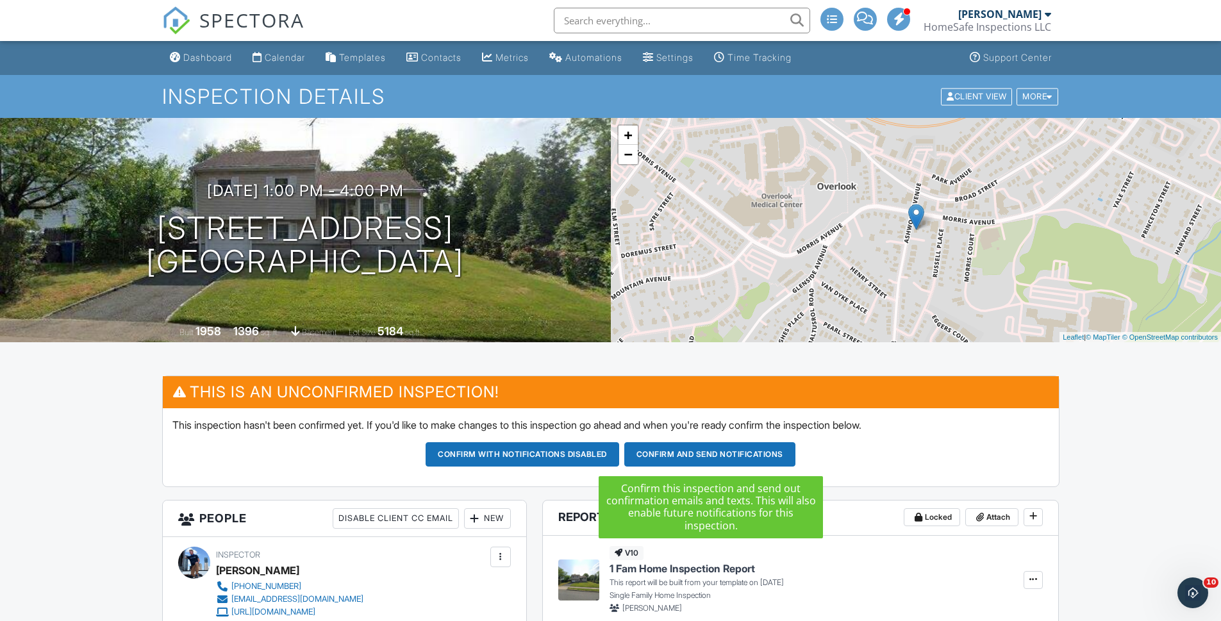
click at [680, 449] on button "Confirm and send notifications" at bounding box center [709, 454] width 171 height 24
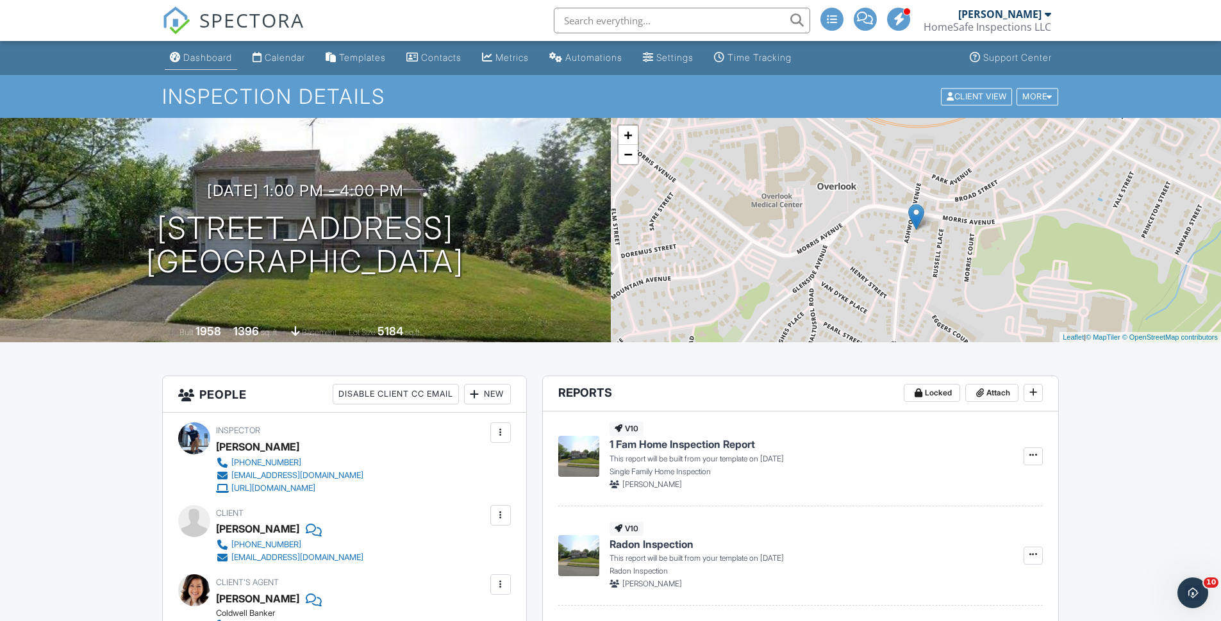
click at [197, 56] on div "Dashboard" at bounding box center [207, 57] width 49 height 11
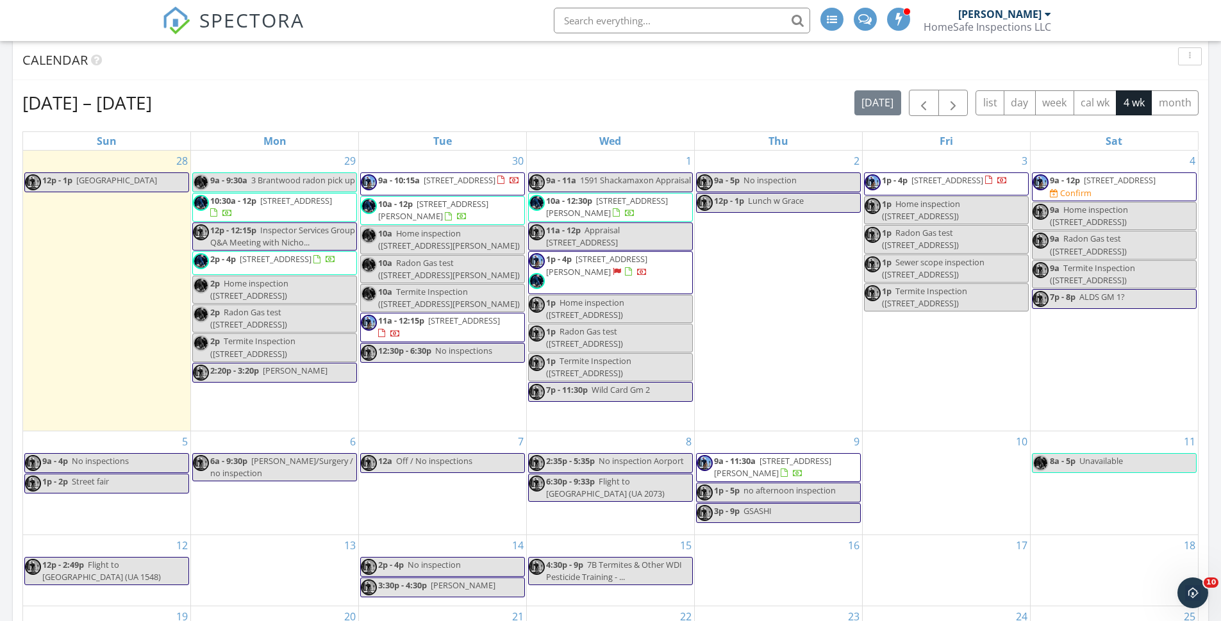
scroll to position [626, 0]
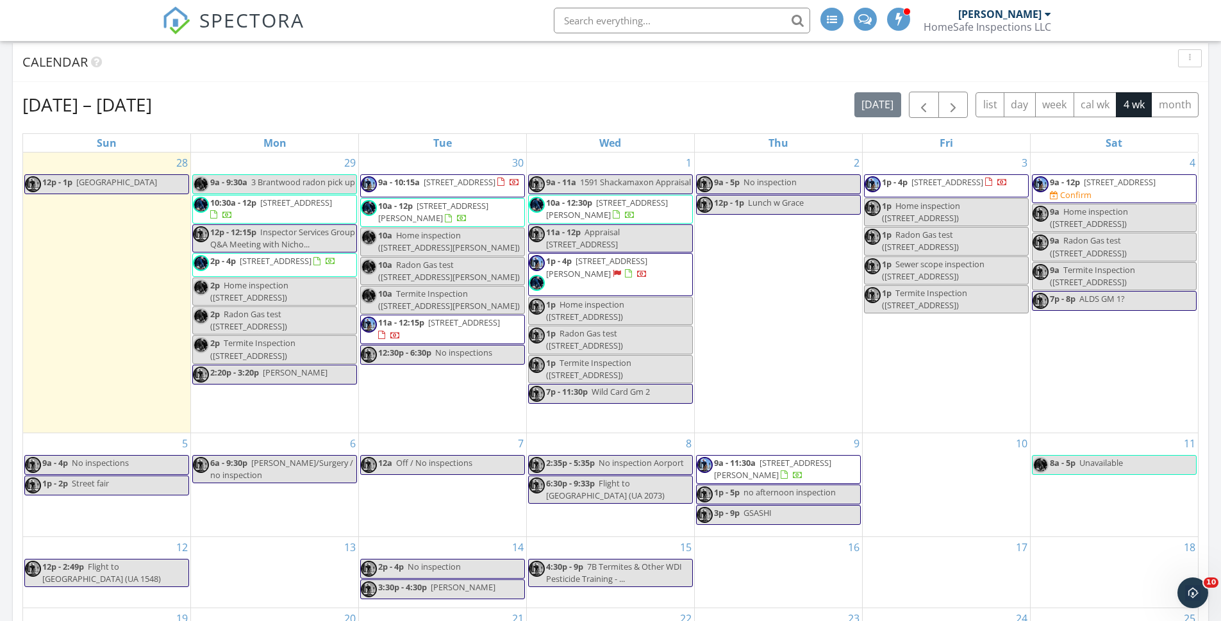
click at [1088, 186] on span "[STREET_ADDRESS]" at bounding box center [1120, 182] width 72 height 12
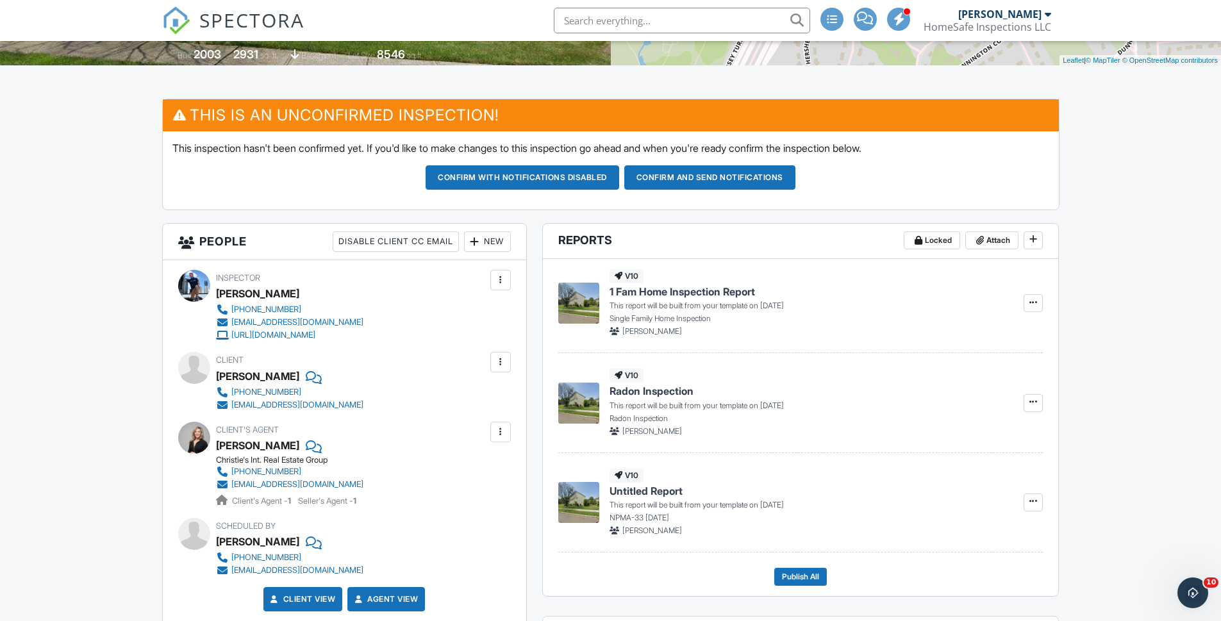
scroll to position [239, 0]
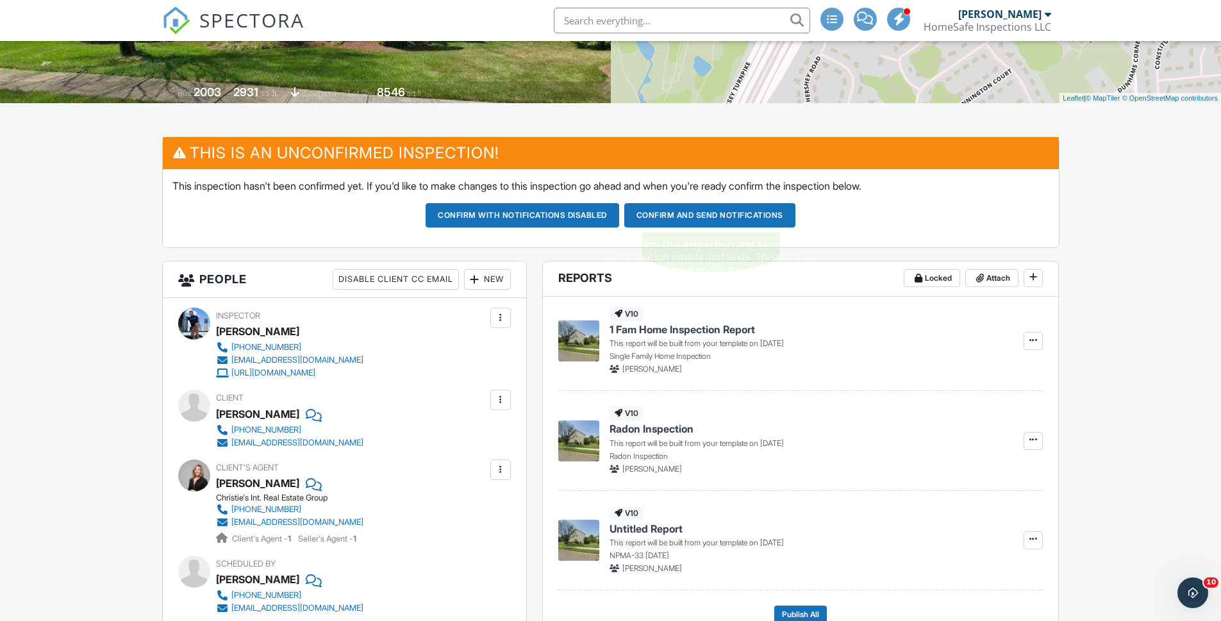
click at [654, 214] on button "Confirm and send notifications" at bounding box center [709, 215] width 171 height 24
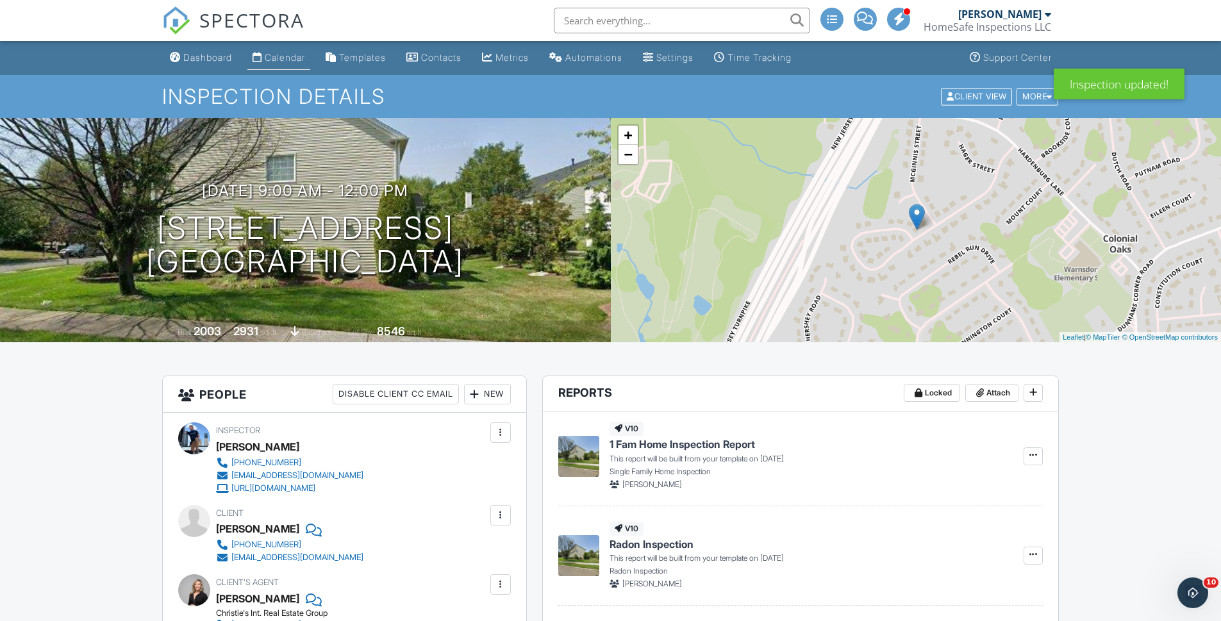
click at [292, 54] on div "Calendar" at bounding box center [285, 57] width 40 height 11
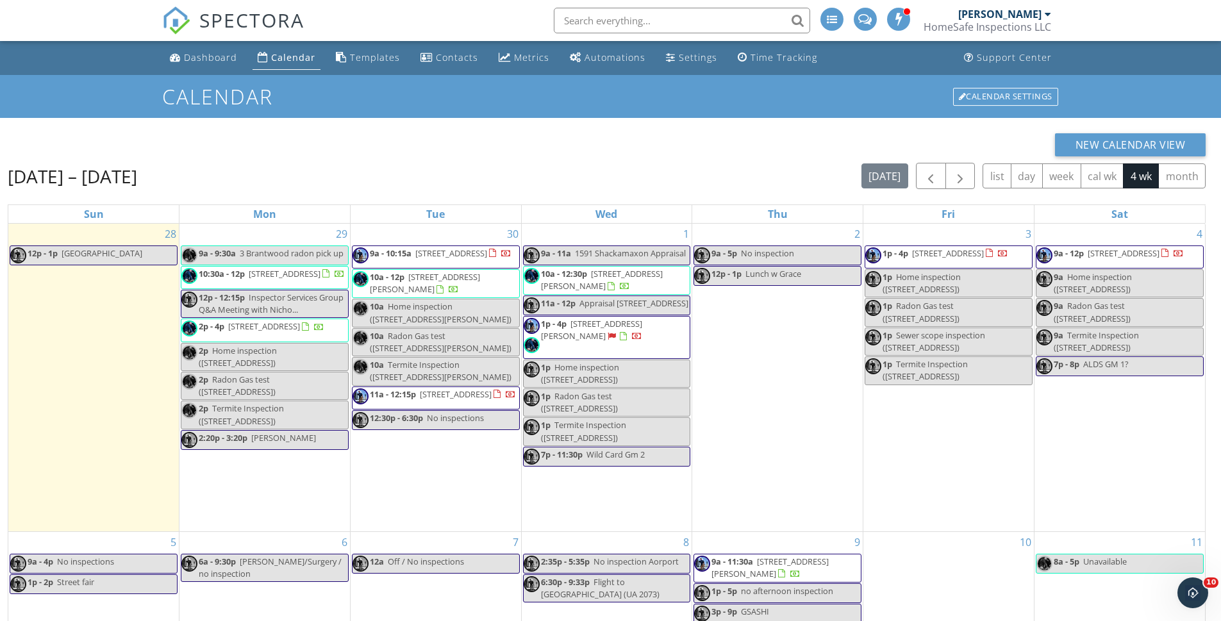
click at [246, 332] on span "[STREET_ADDRESS]" at bounding box center [264, 327] width 72 height 12
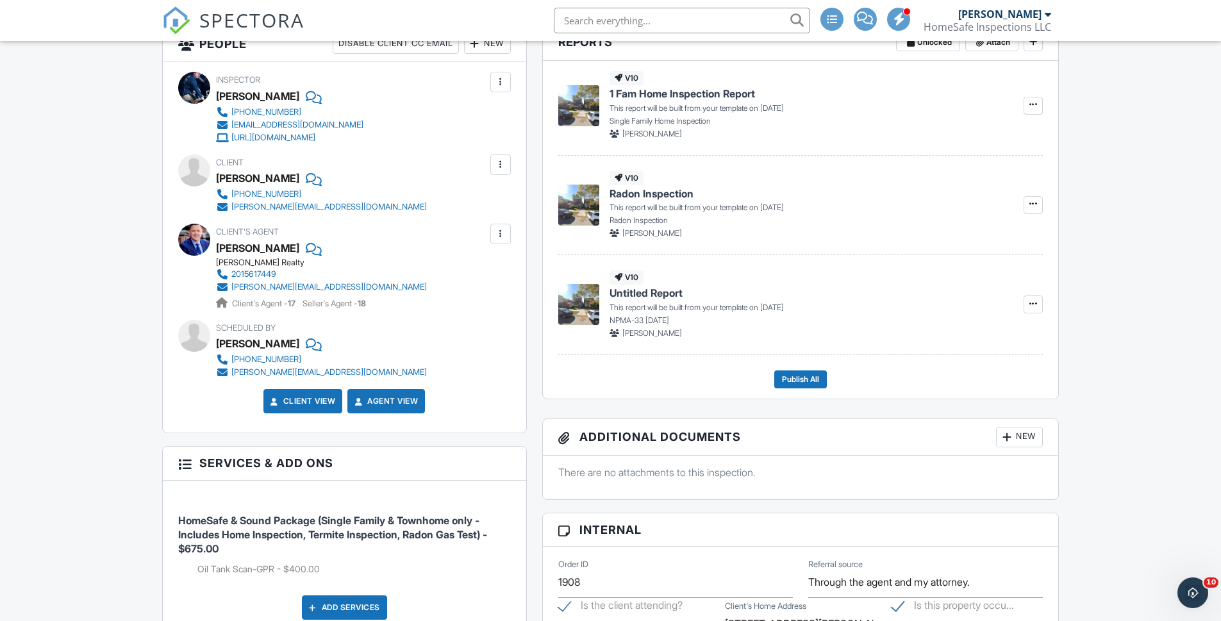
scroll to position [364, 0]
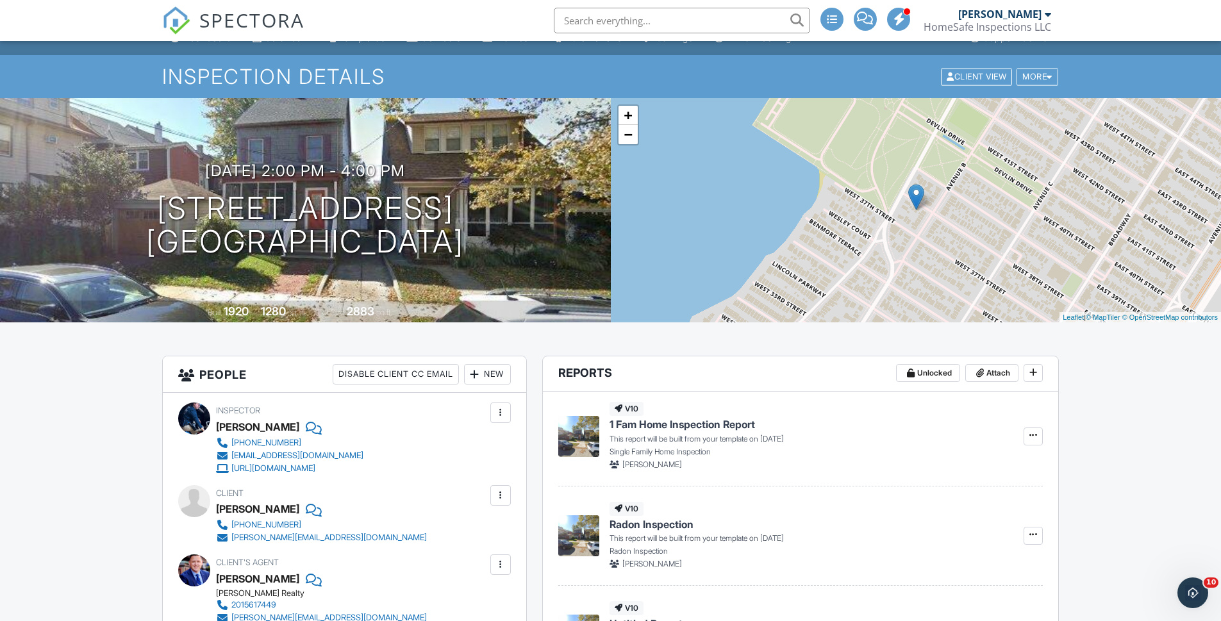
scroll to position [0, 0]
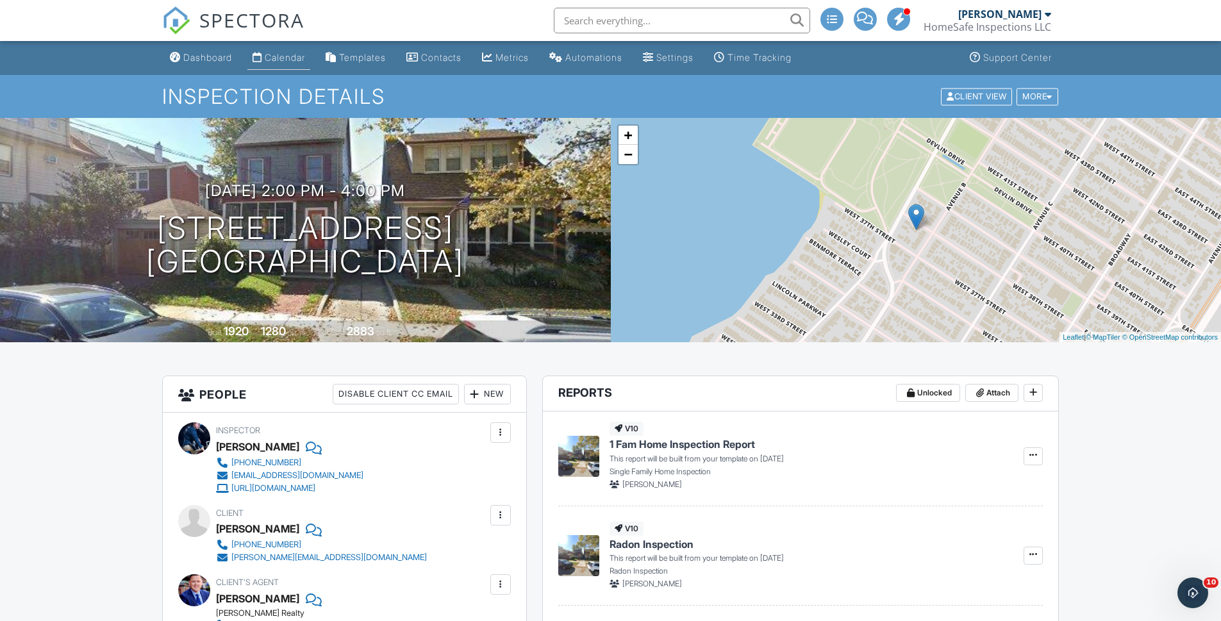
click at [277, 56] on div "Calendar" at bounding box center [285, 57] width 40 height 11
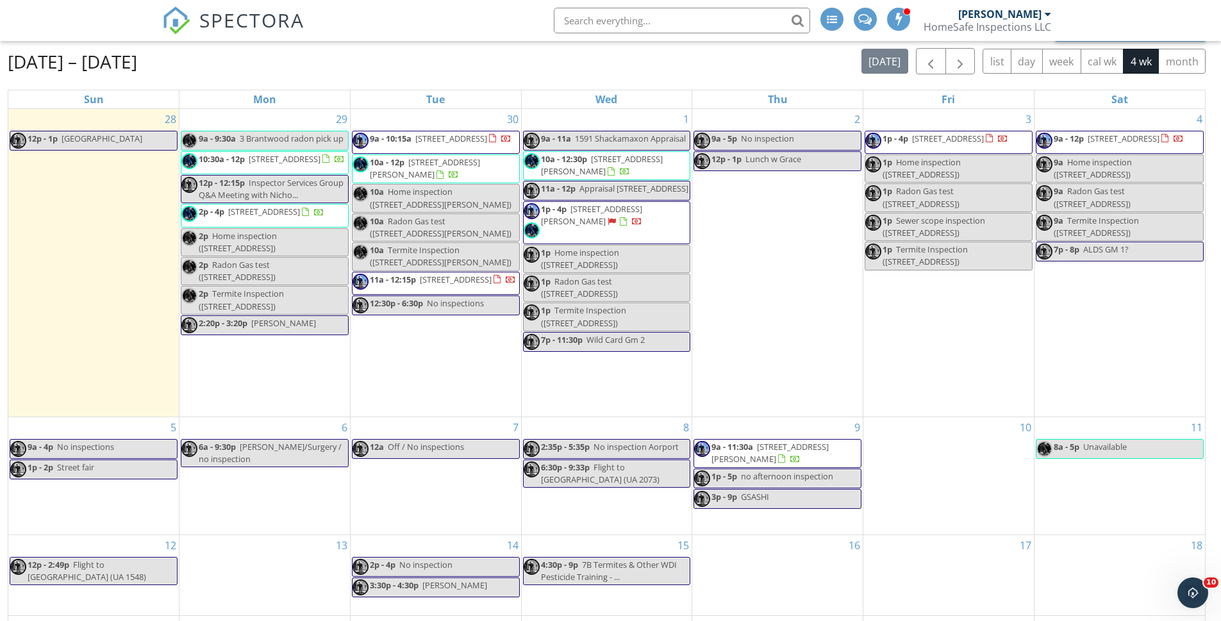
scroll to position [113, 0]
